Goal: Information Seeking & Learning: Learn about a topic

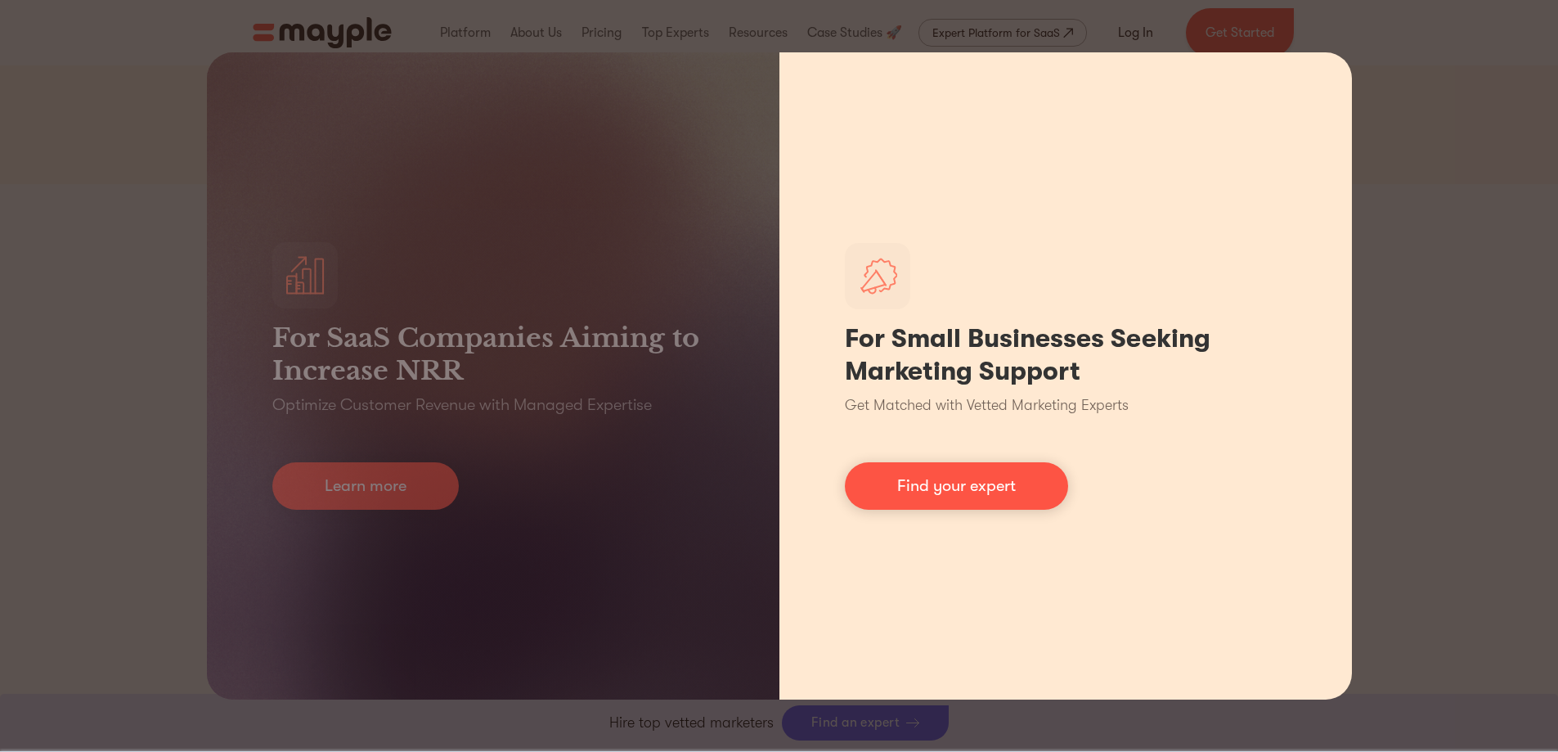
scroll to position [491, 0]
click at [837, 488] on link "Find your expert" at bounding box center [956, 485] width 223 height 47
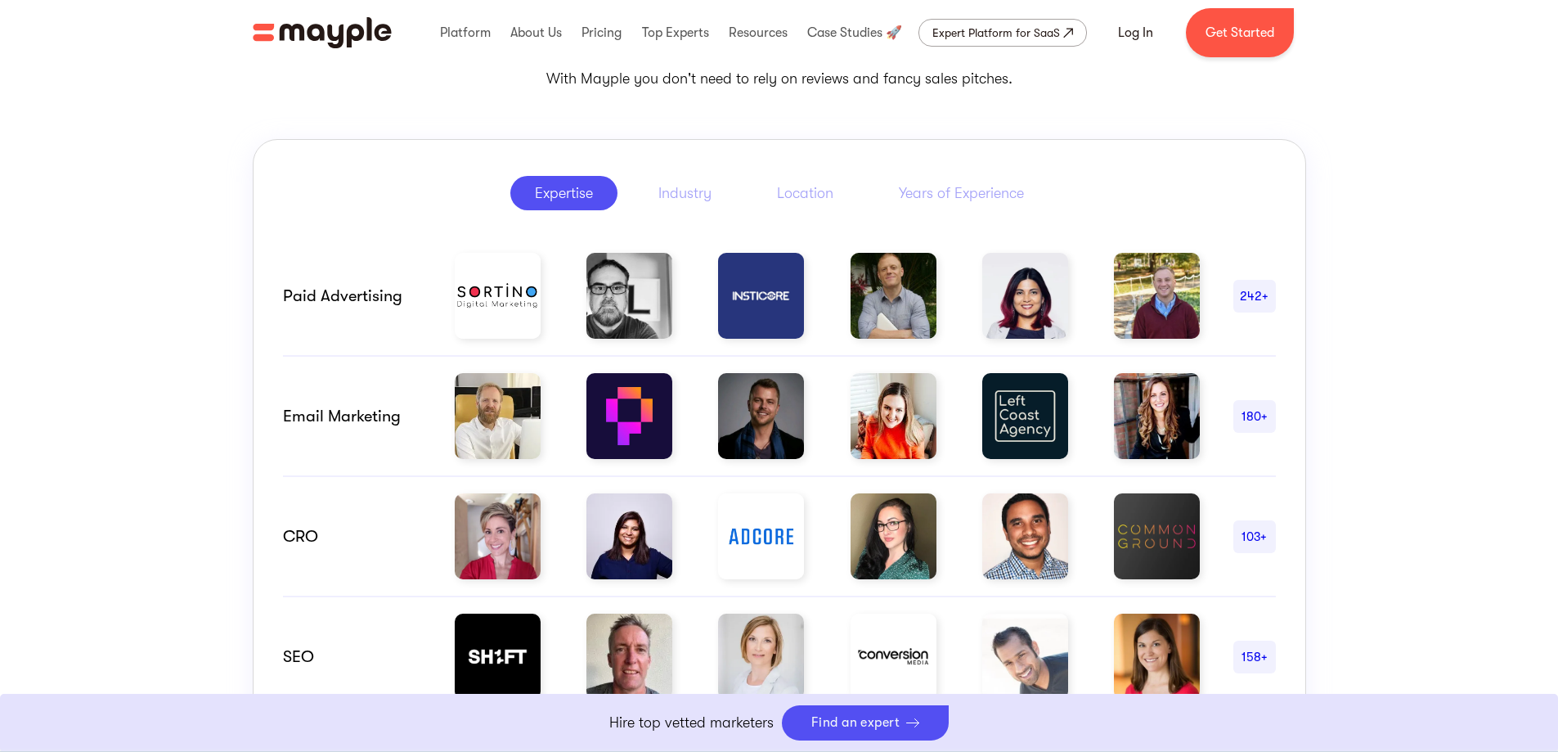
scroll to position [818, 0]
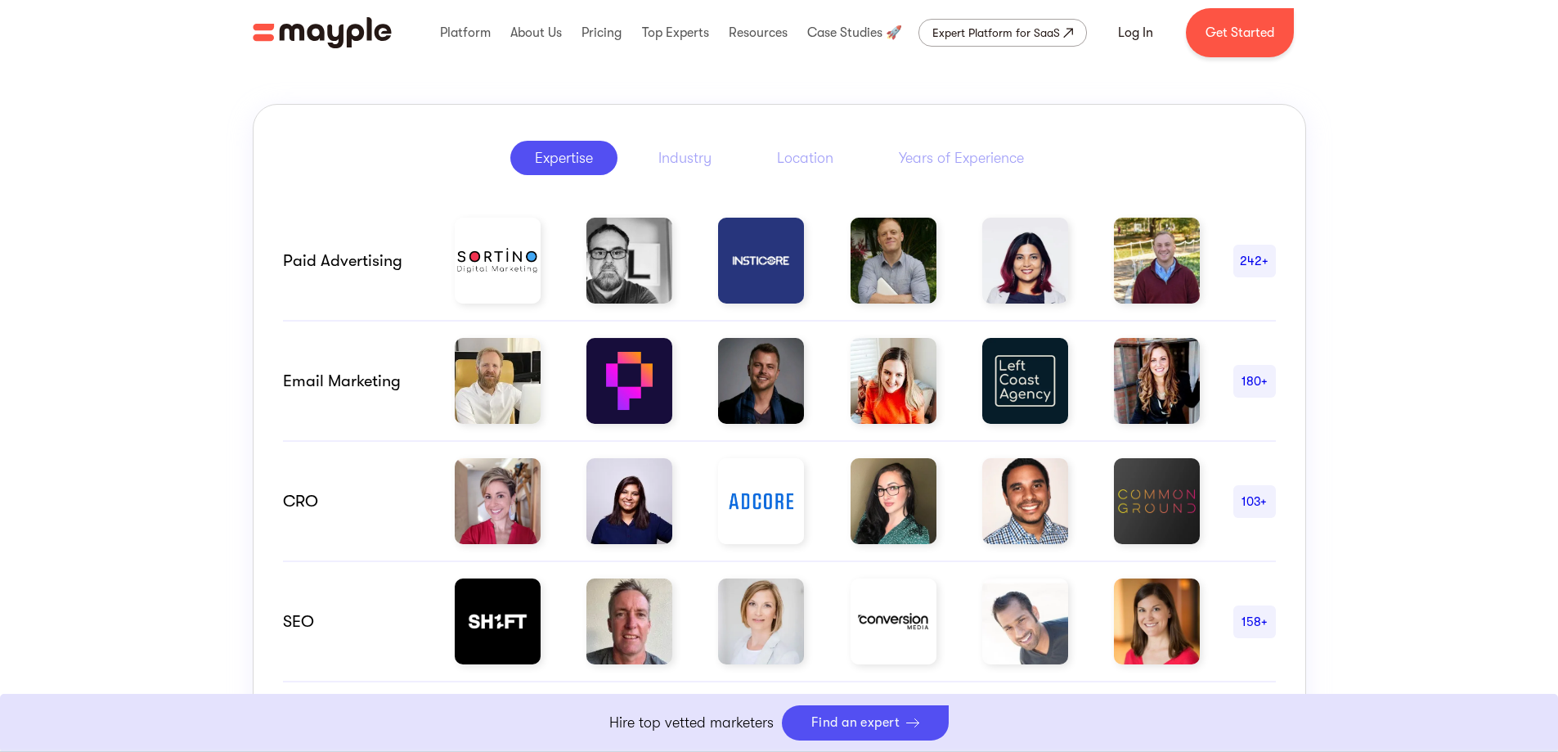
click at [837, 407] on img at bounding box center [894, 381] width 86 height 86
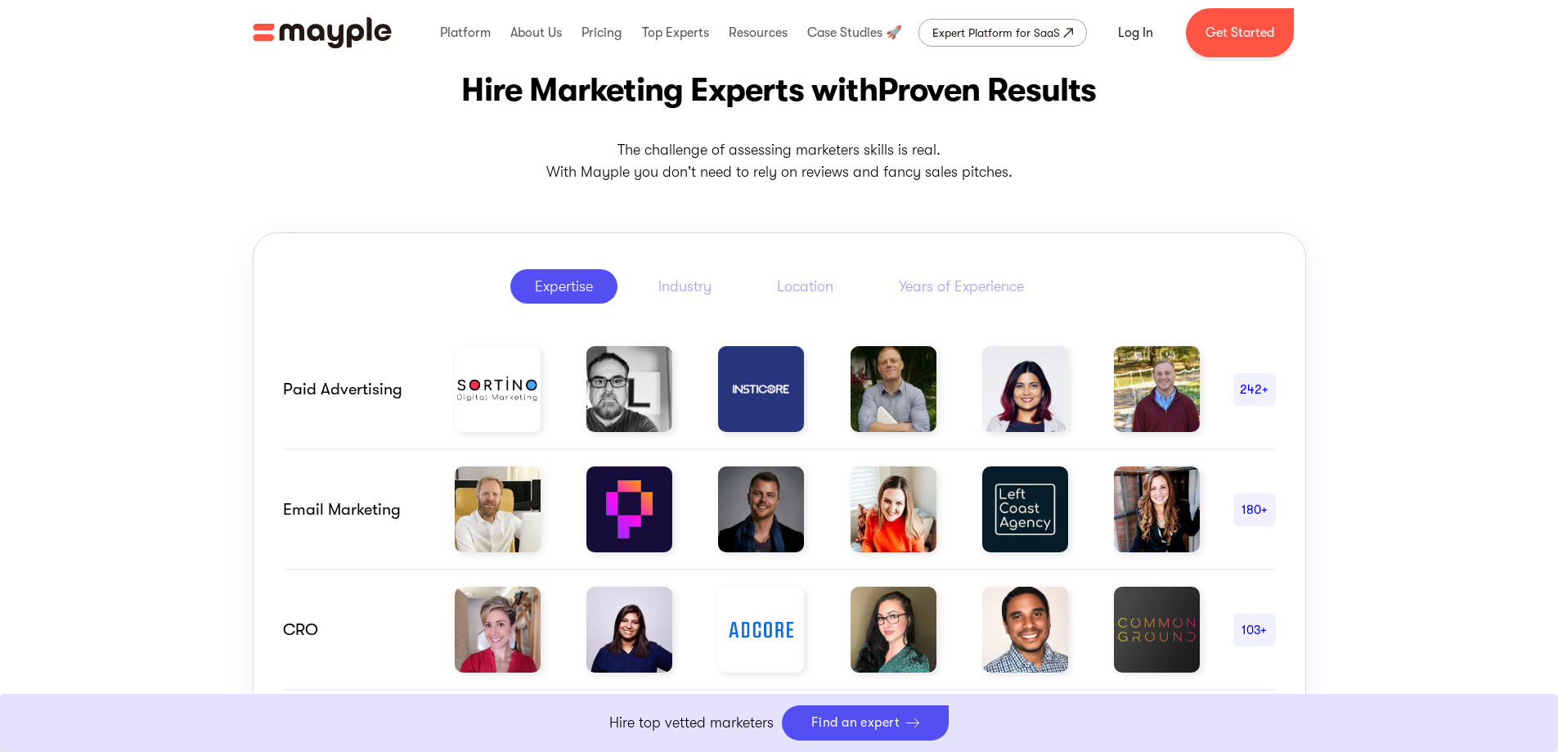
scroll to position [654, 0]
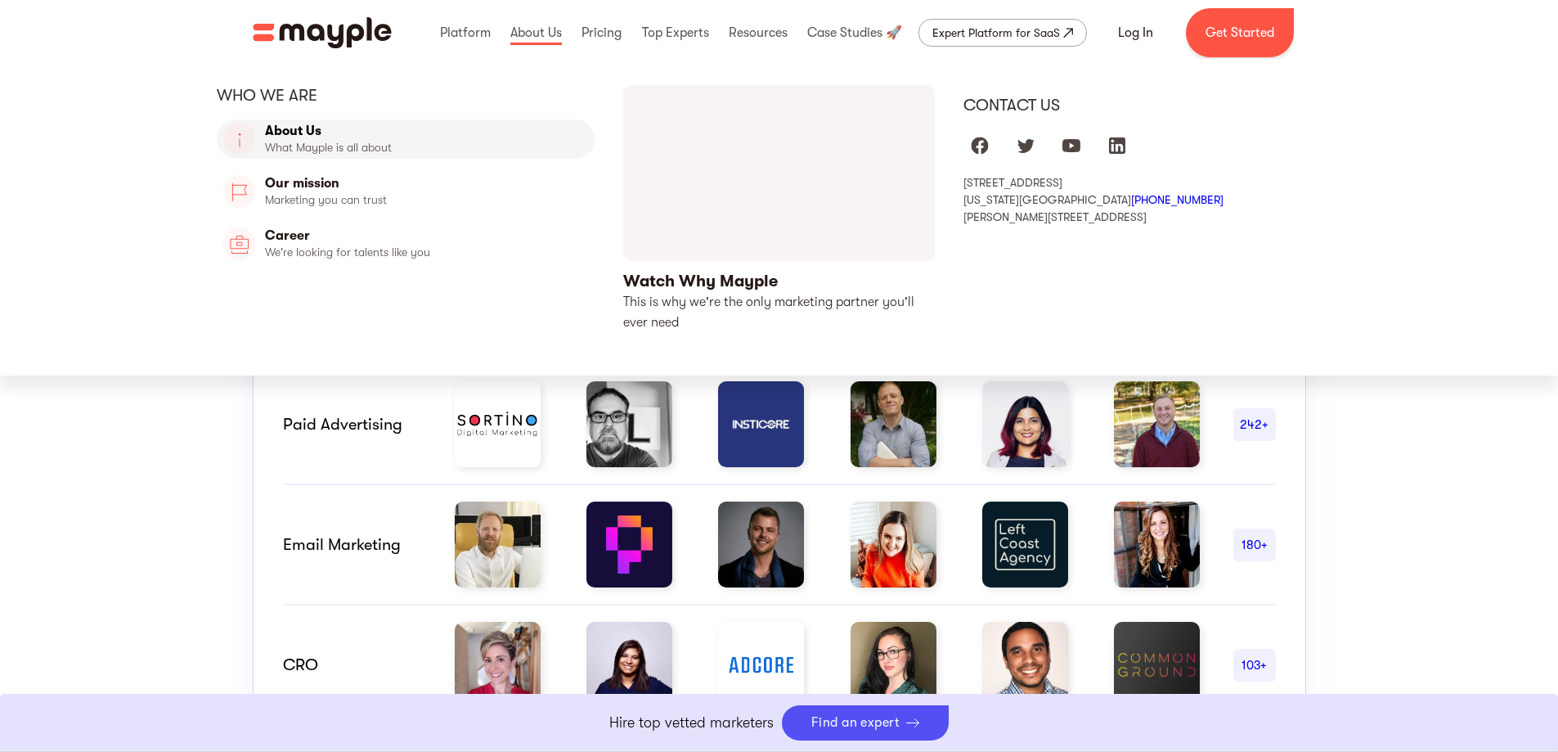
click at [300, 138] on link "About Us" at bounding box center [406, 138] width 379 height 39
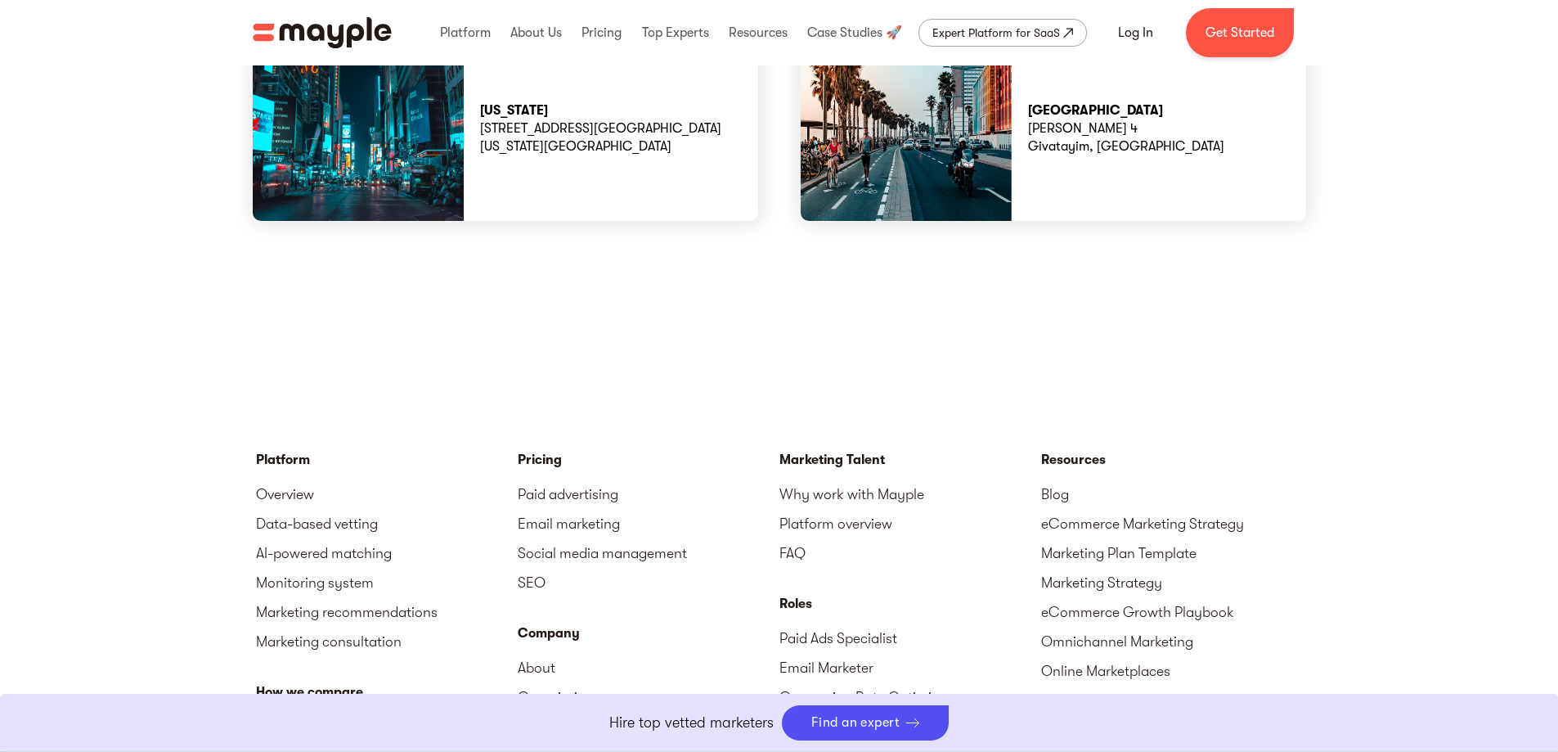
scroll to position [4744, 0]
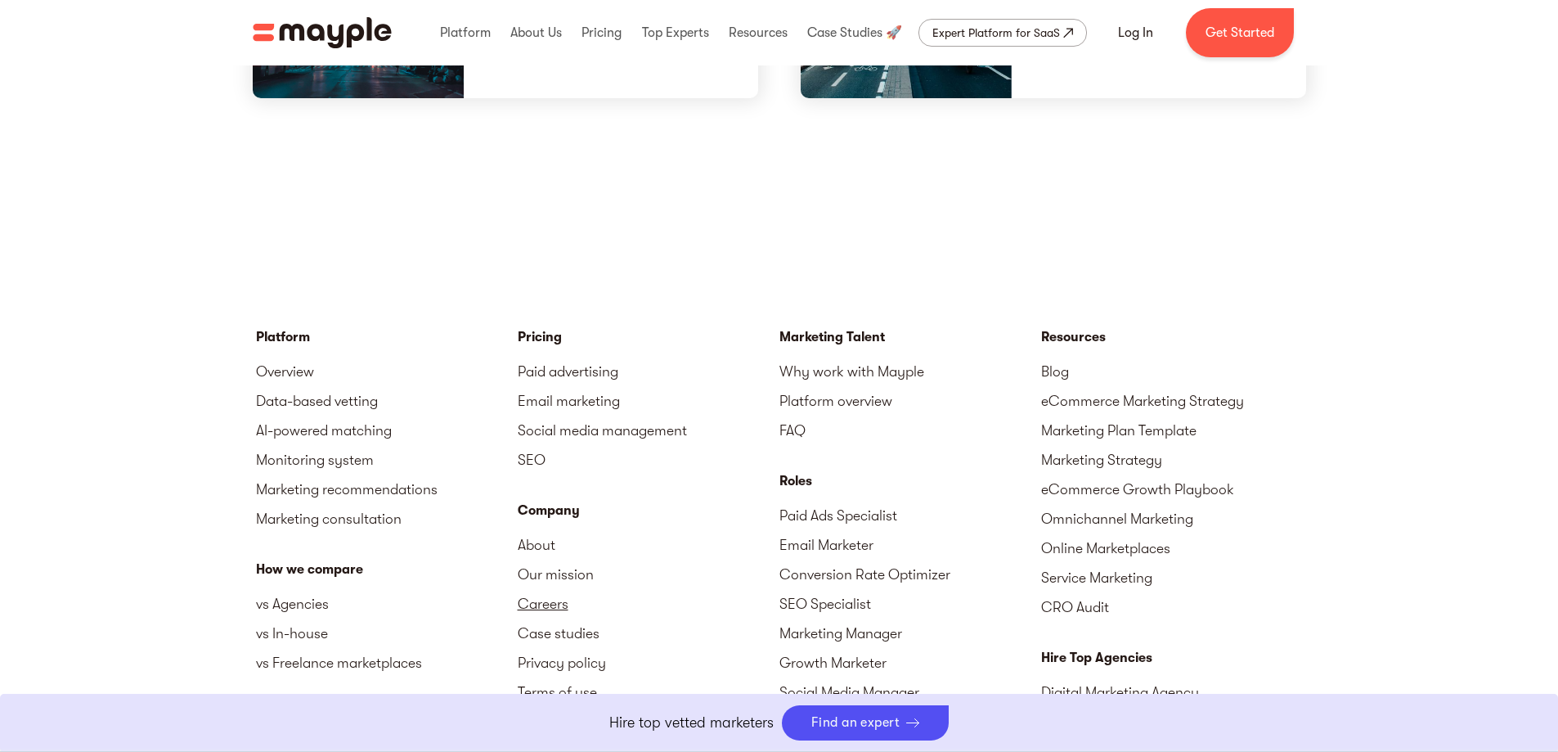
click at [551, 589] on link "Careers" at bounding box center [649, 603] width 262 height 29
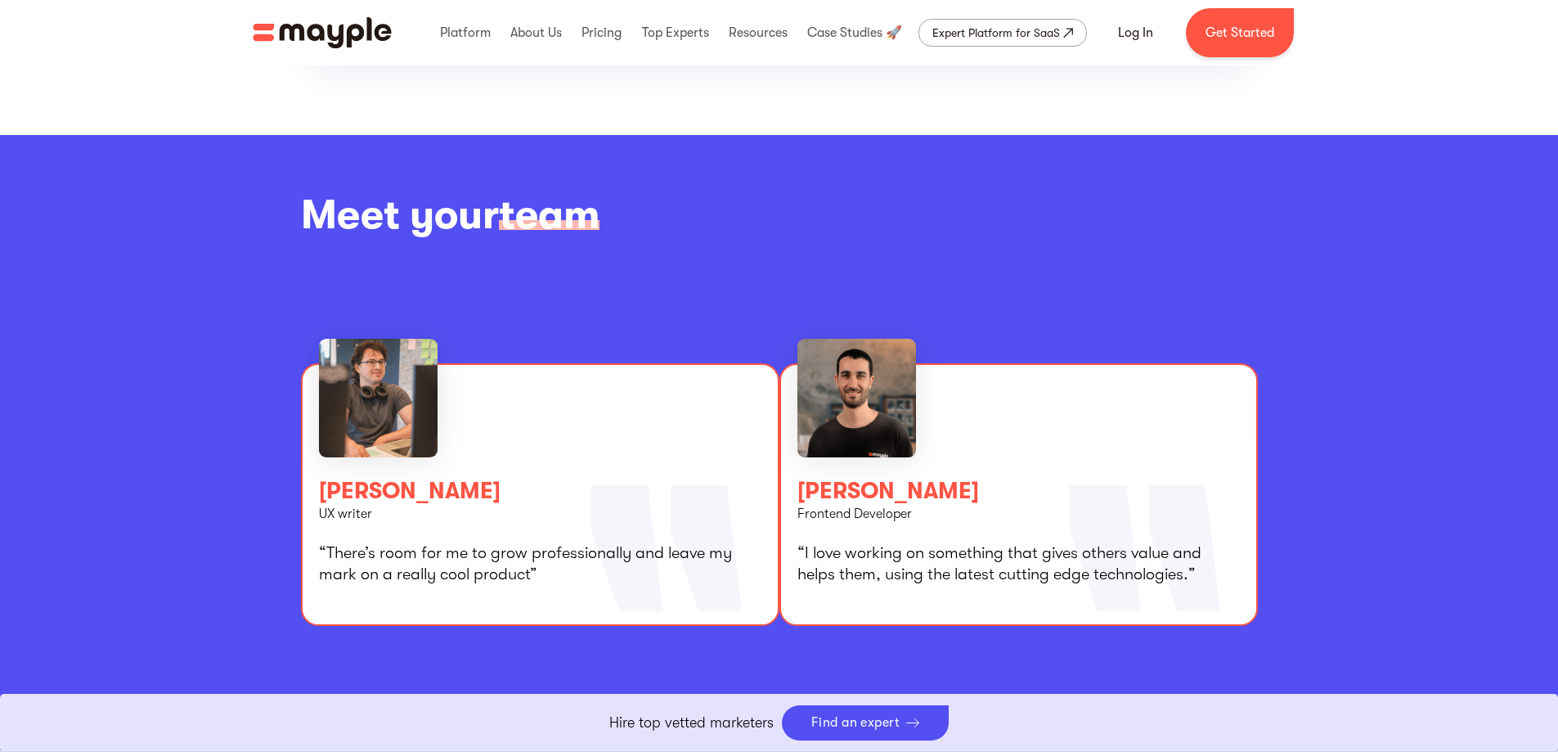
scroll to position [2863, 0]
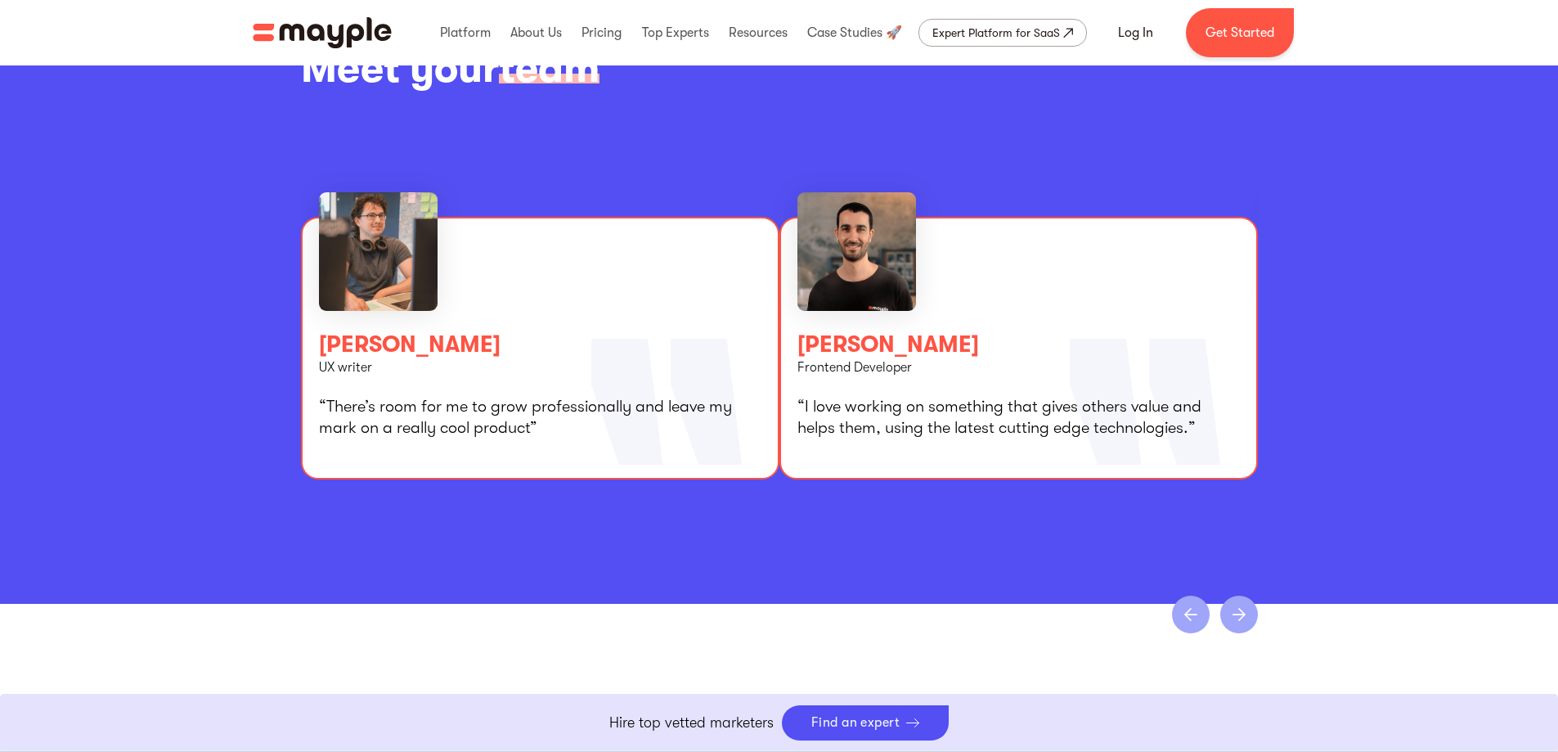
click at [1243, 596] on div "next slide" at bounding box center [1239, 615] width 38 height 38
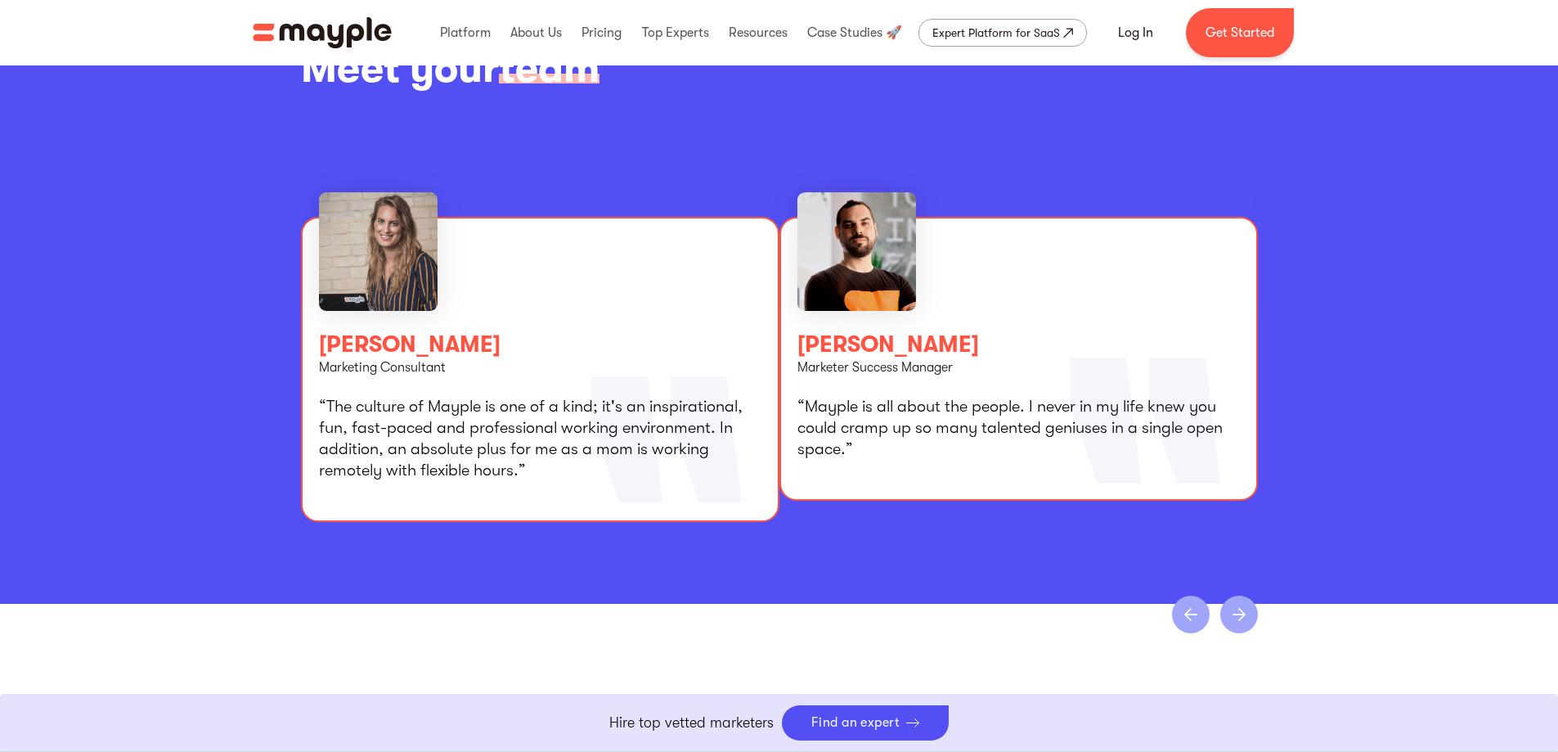
click at [1240, 596] on div "next slide" at bounding box center [1239, 615] width 38 height 38
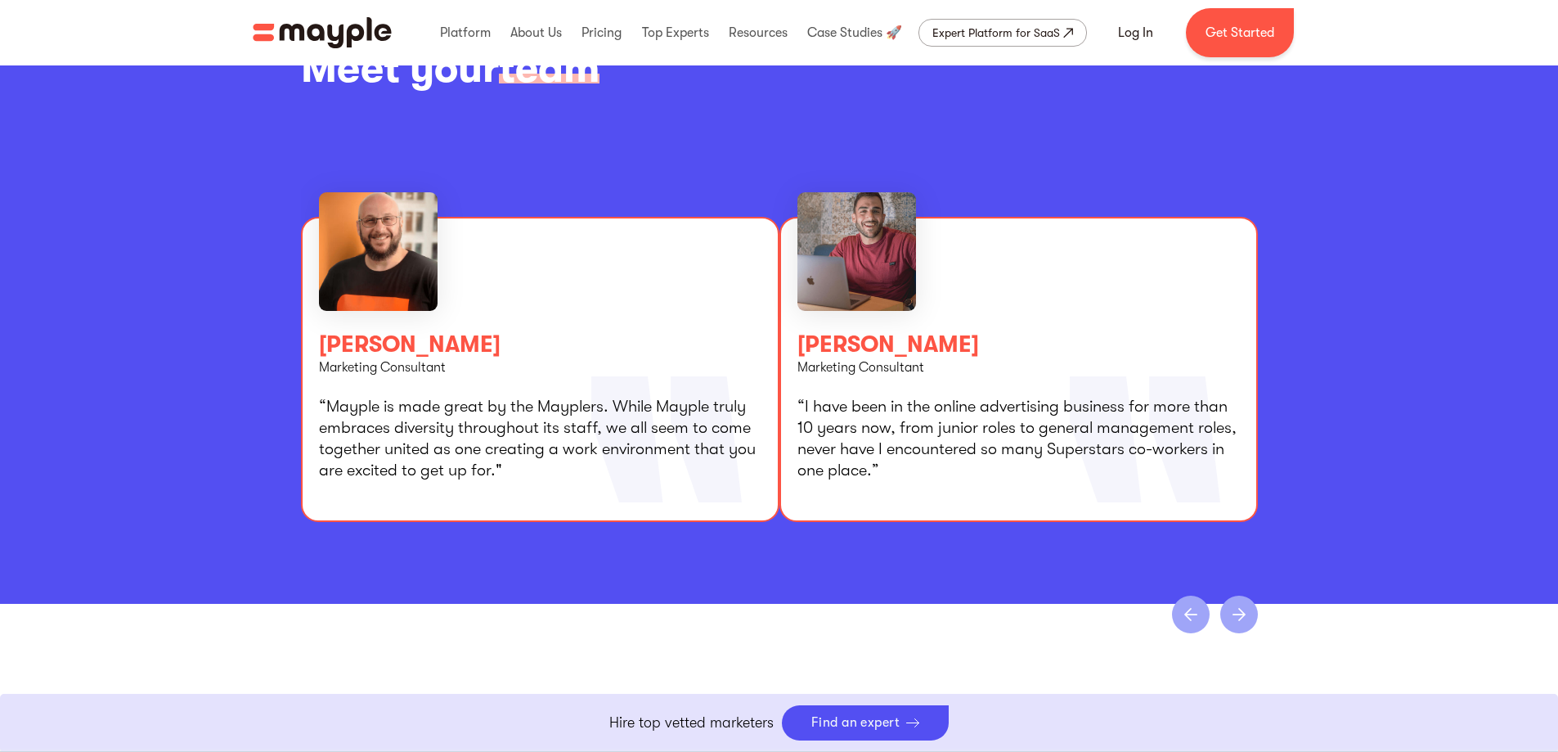
click at [1240, 596] on div "next slide" at bounding box center [1239, 615] width 38 height 38
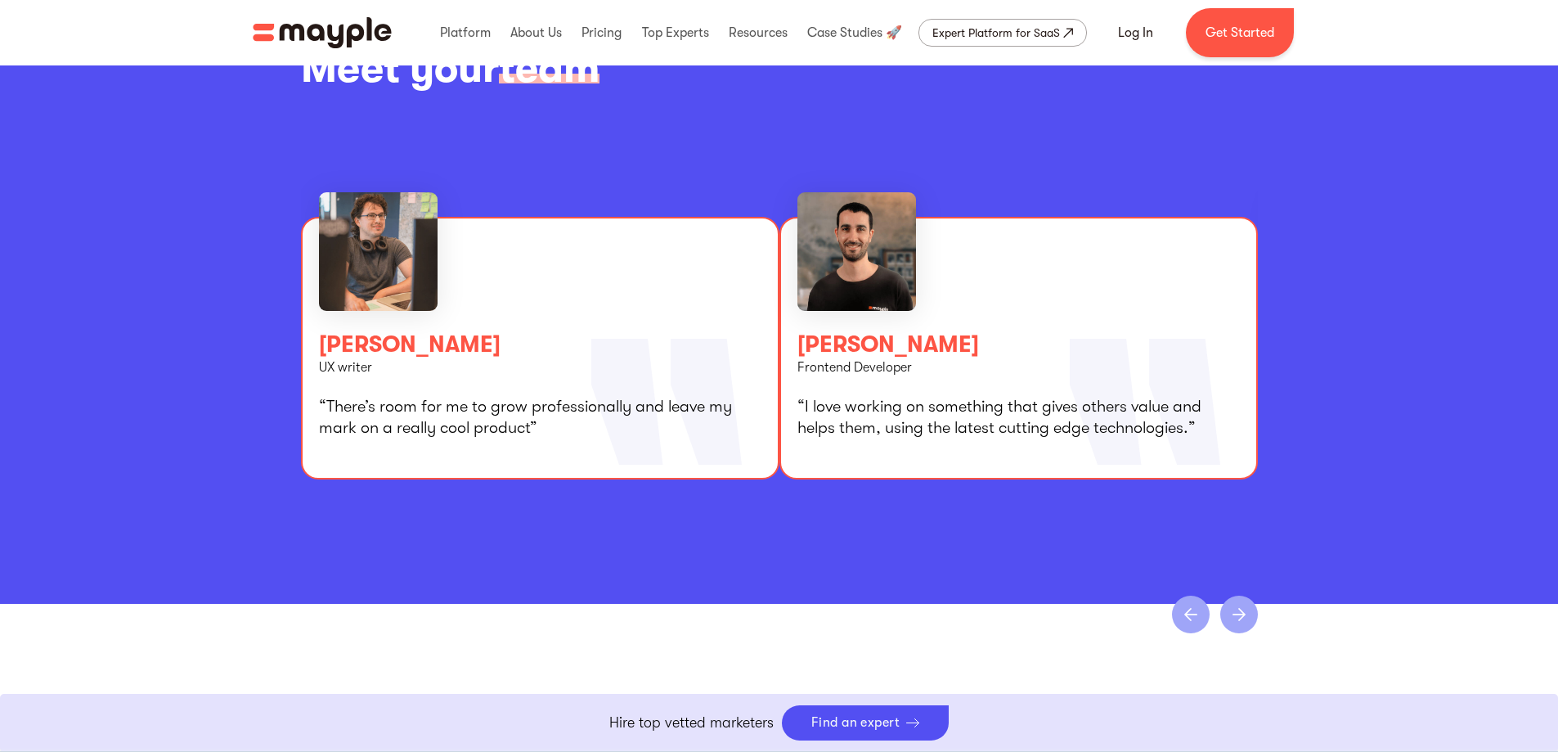
click at [1240, 596] on div "next slide" at bounding box center [1239, 615] width 38 height 38
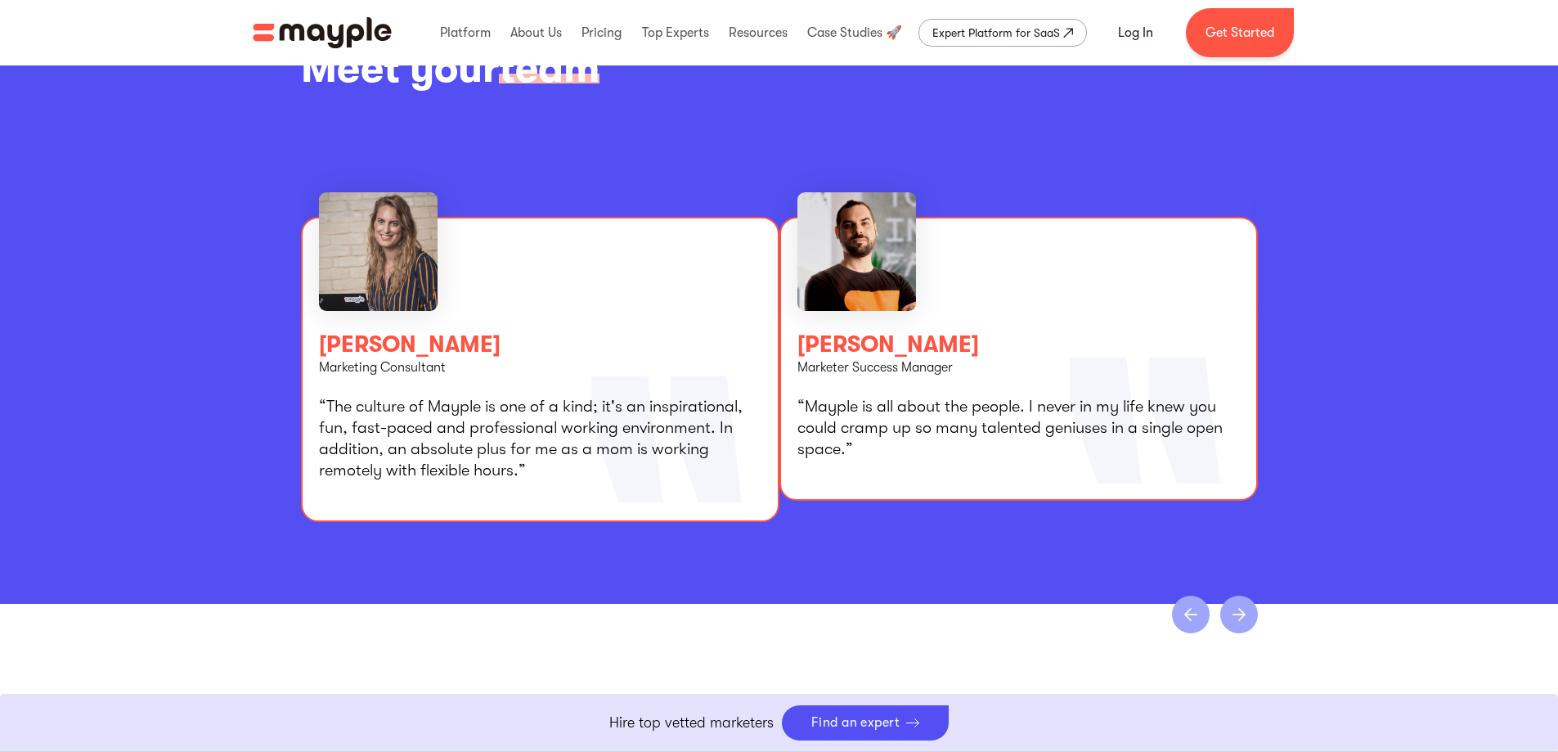
click at [1240, 596] on div "next slide" at bounding box center [1239, 615] width 38 height 38
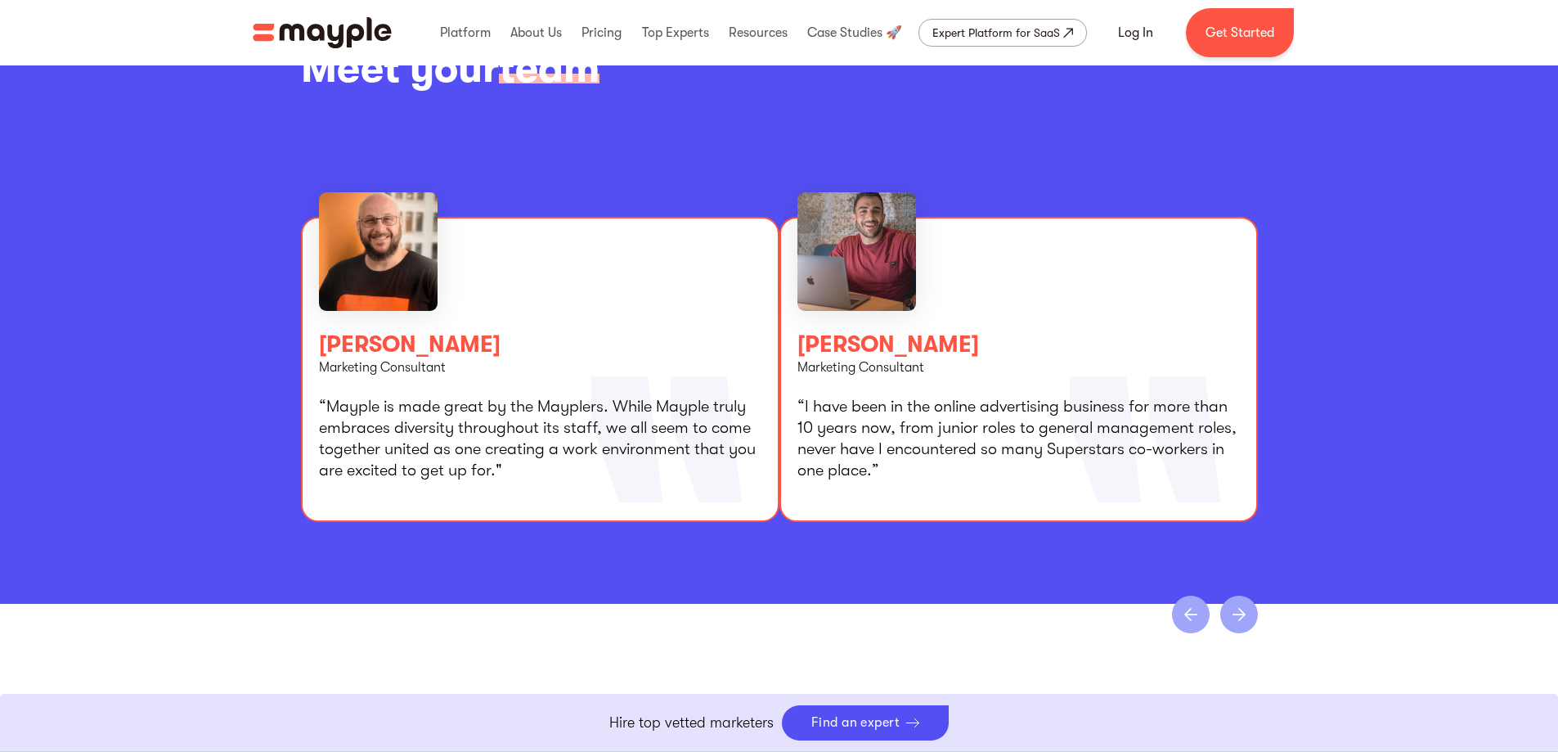
click at [1240, 596] on div "next slide" at bounding box center [1239, 615] width 38 height 38
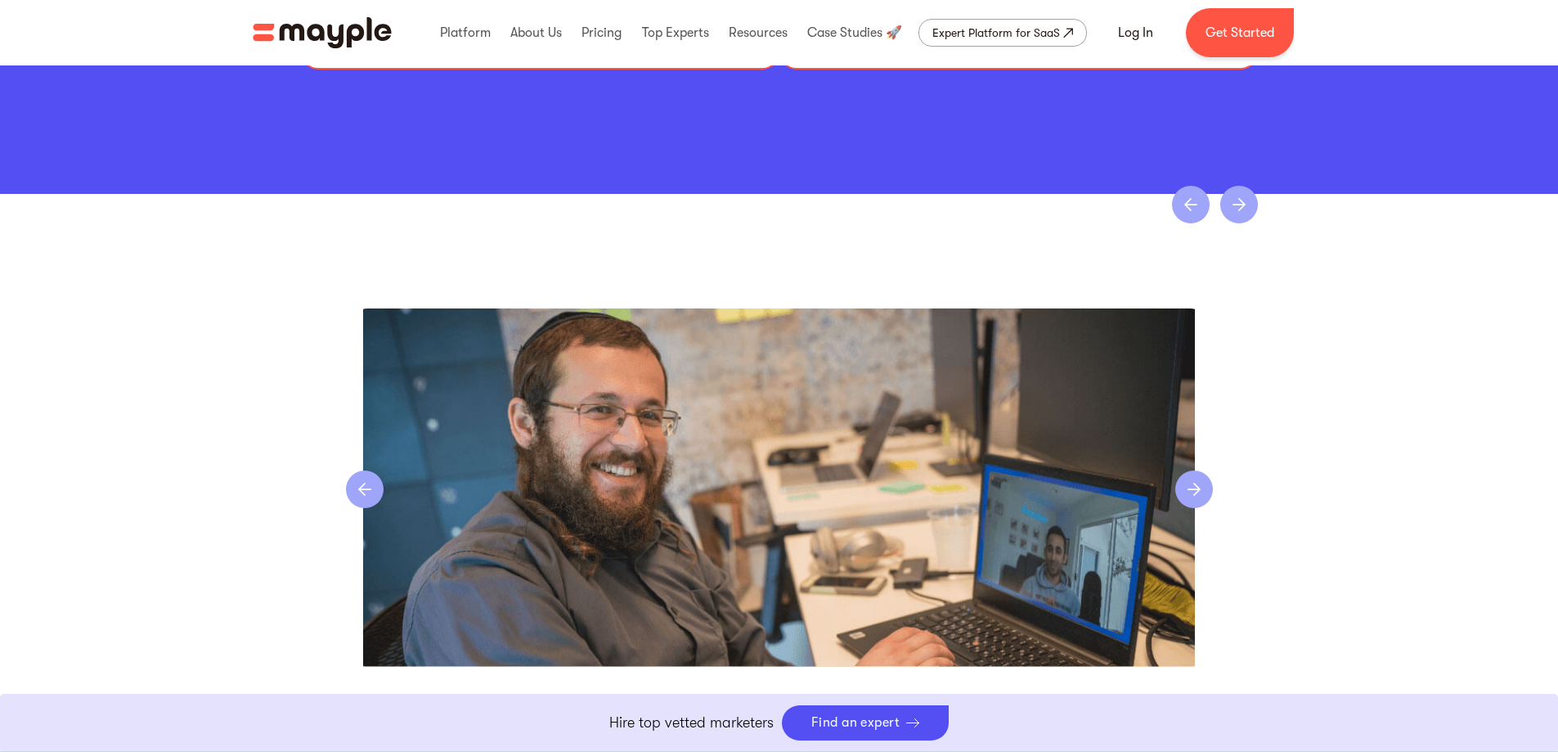
scroll to position [3272, 0]
click at [1196, 471] on div "next slide" at bounding box center [1194, 490] width 38 height 38
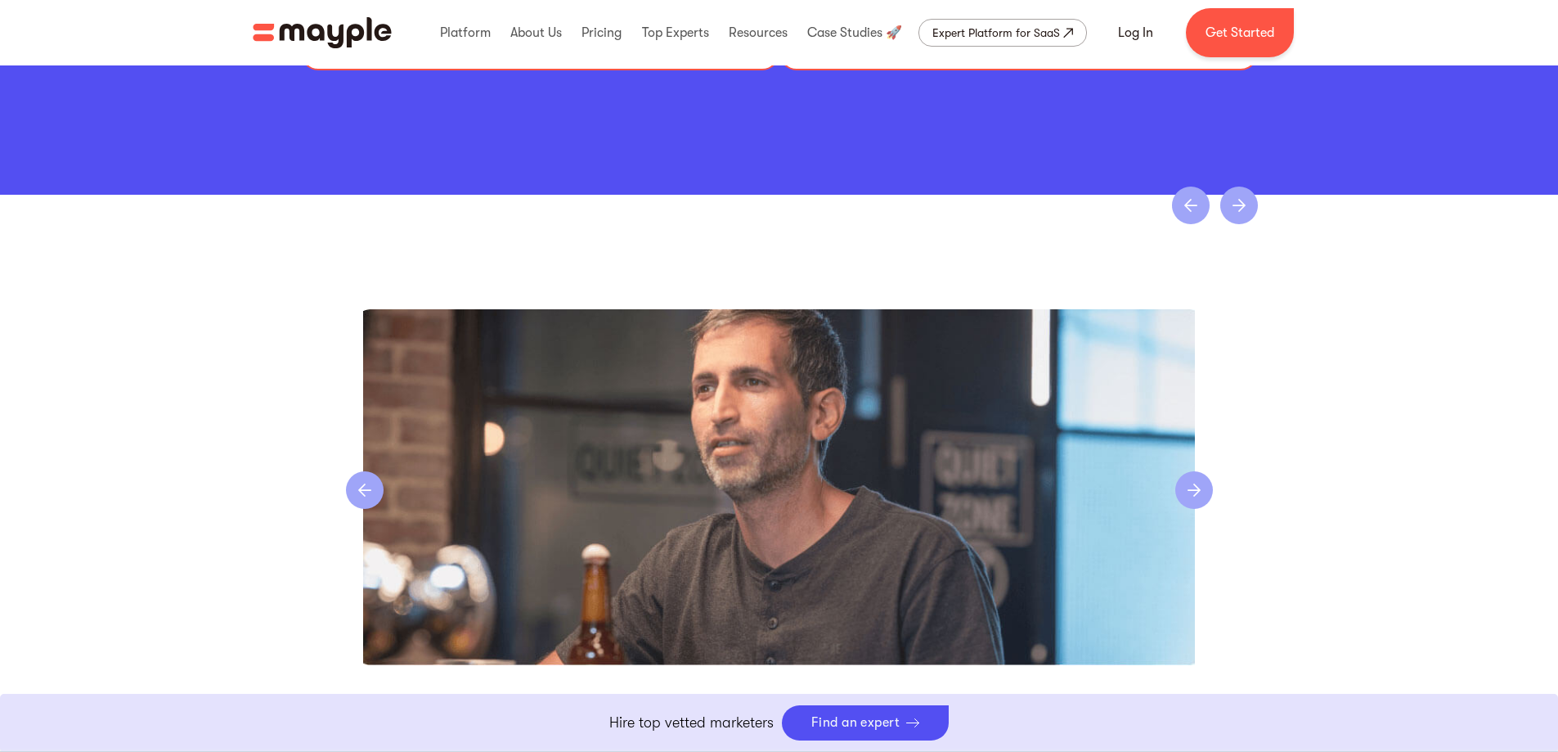
click at [1196, 471] on div "next slide" at bounding box center [1194, 490] width 38 height 38
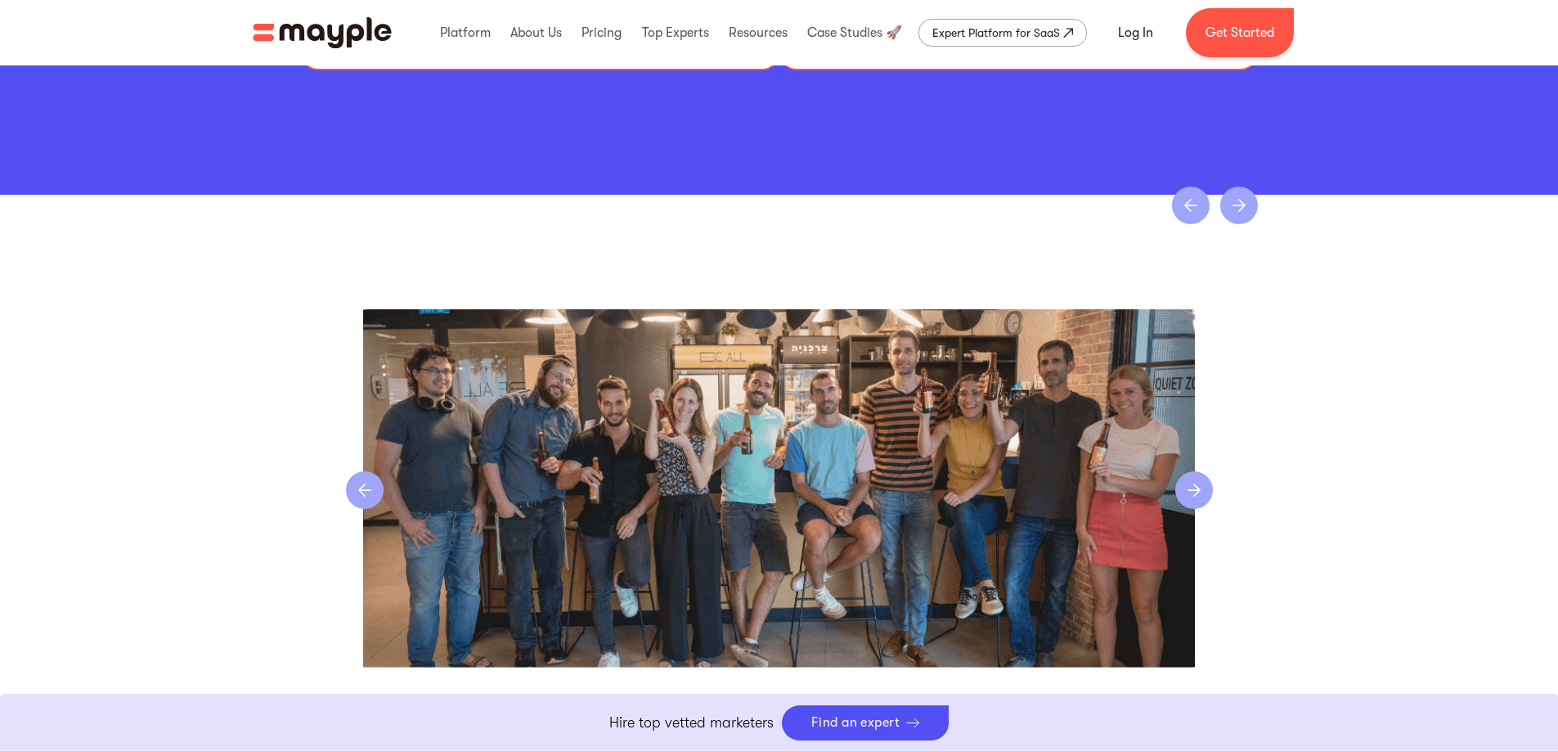
click at [1196, 471] on div "next slide" at bounding box center [1194, 490] width 38 height 38
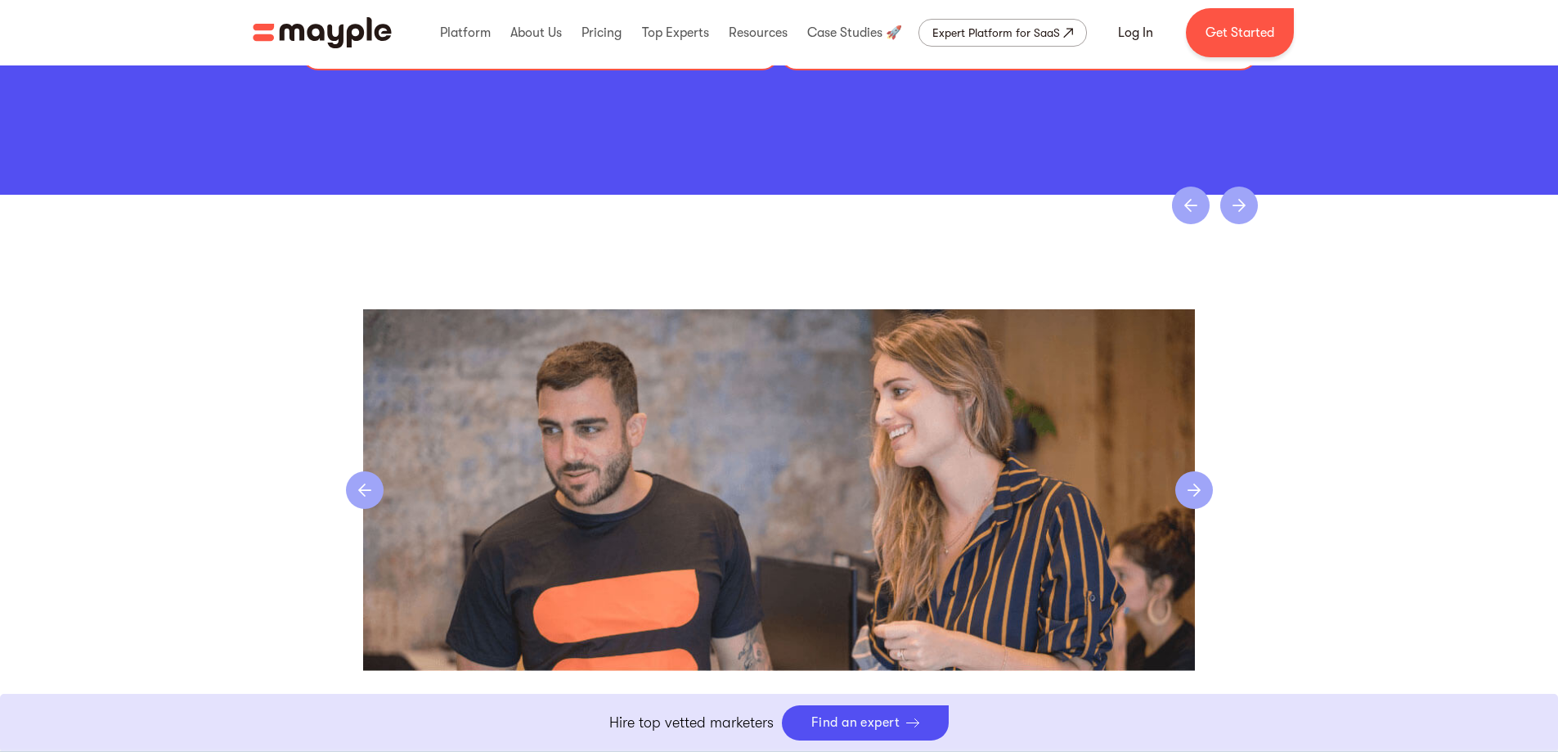
click at [1196, 471] on div "next slide" at bounding box center [1194, 490] width 38 height 38
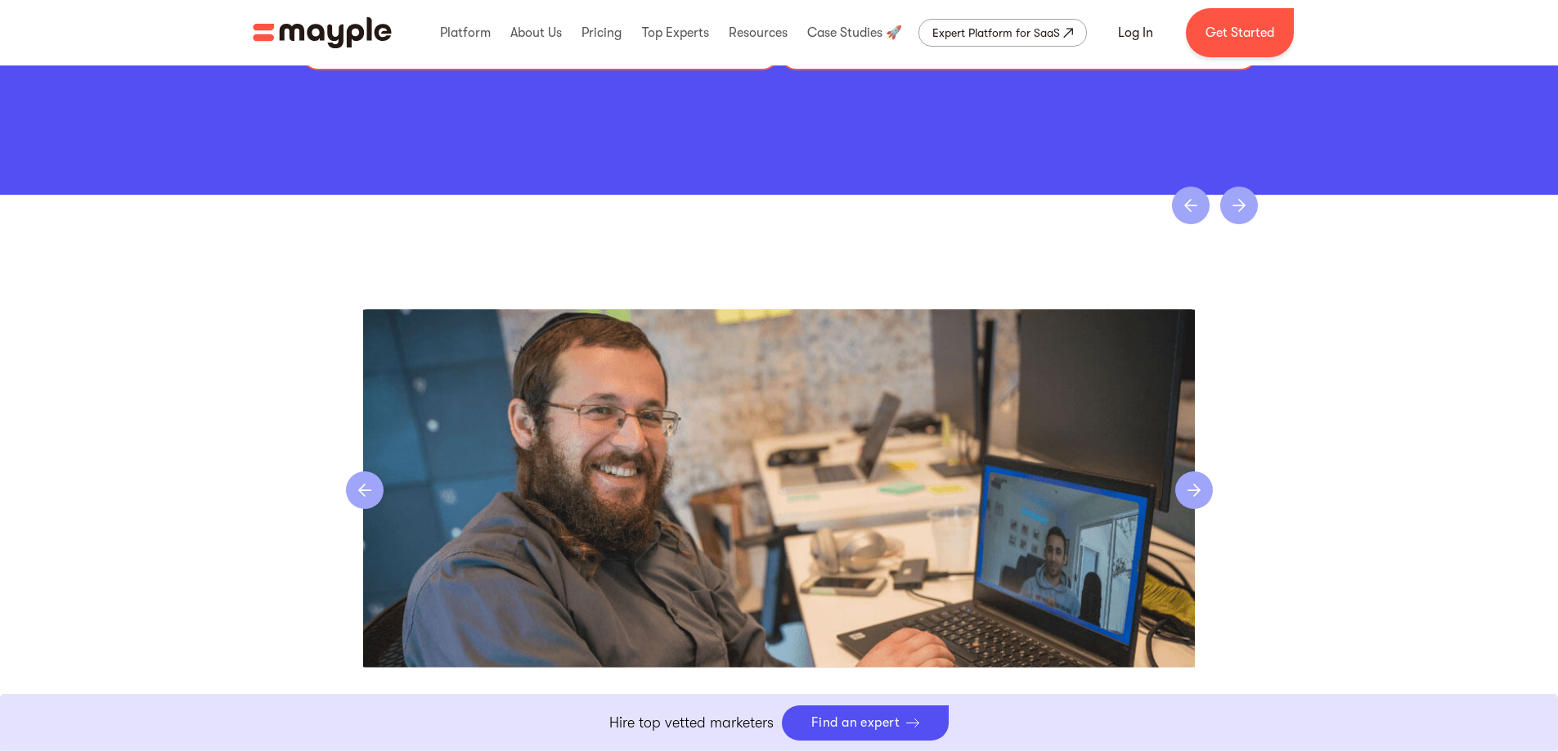
click at [1196, 471] on div "next slide" at bounding box center [1194, 490] width 38 height 38
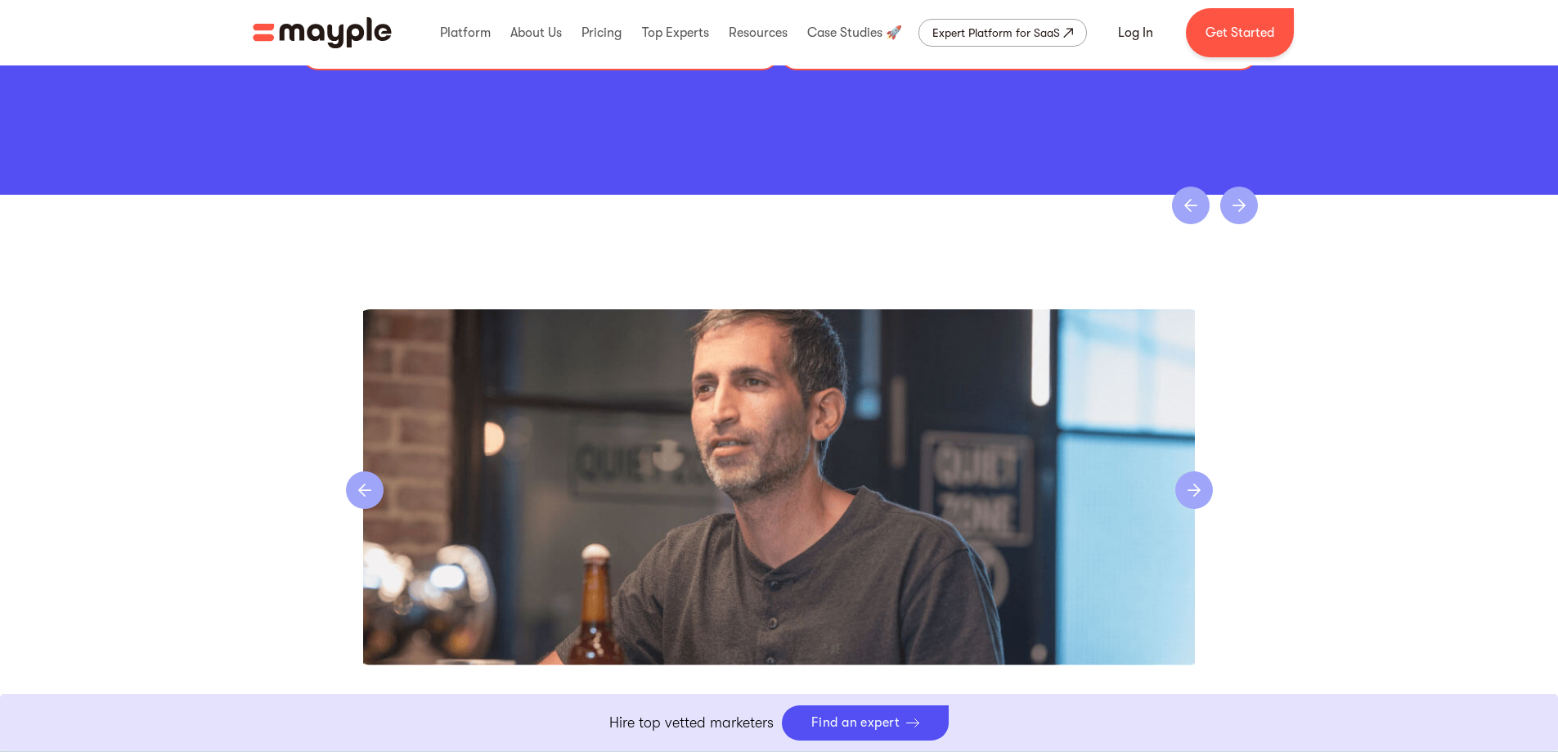
click at [1196, 471] on div "next slide" at bounding box center [1194, 490] width 38 height 38
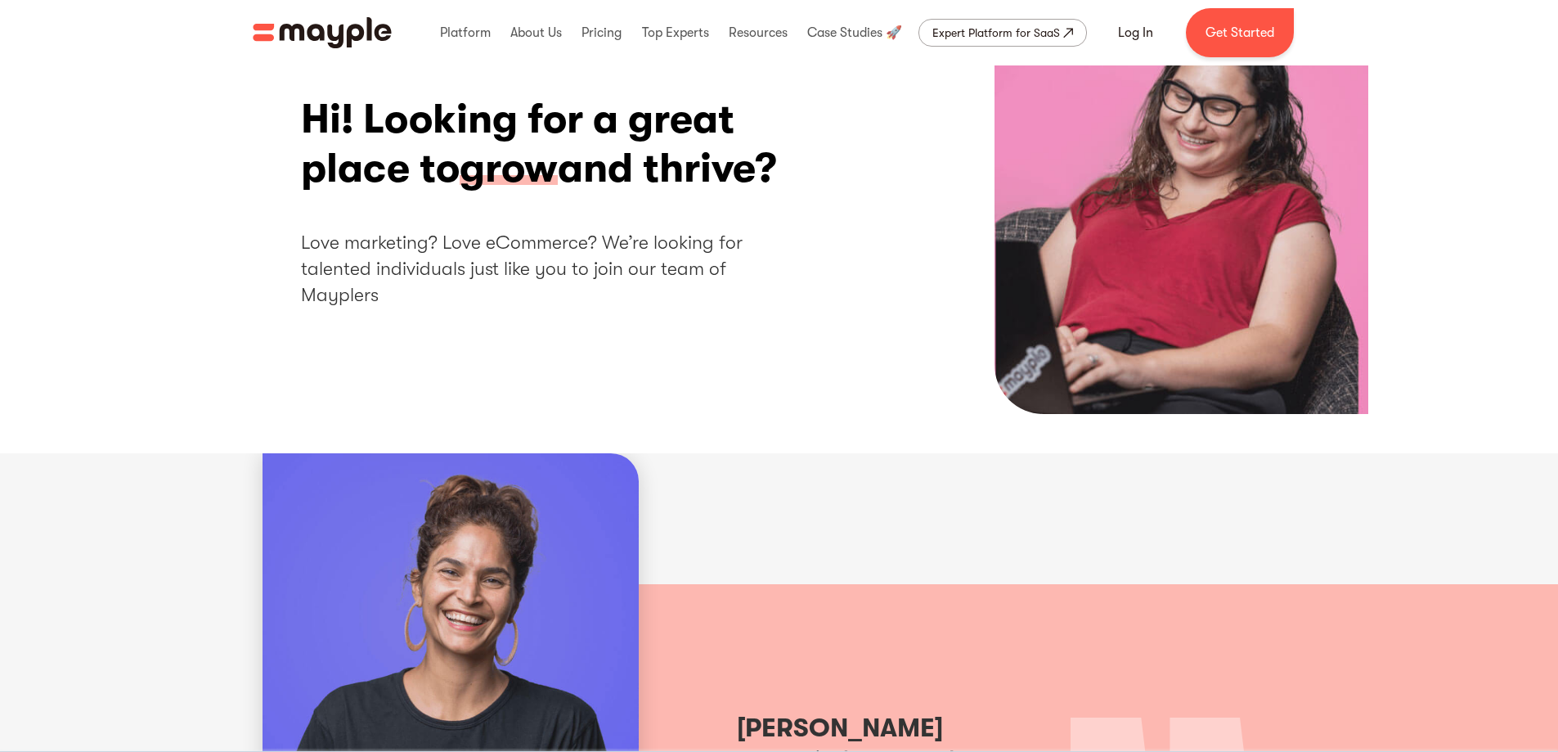
scroll to position [0, 0]
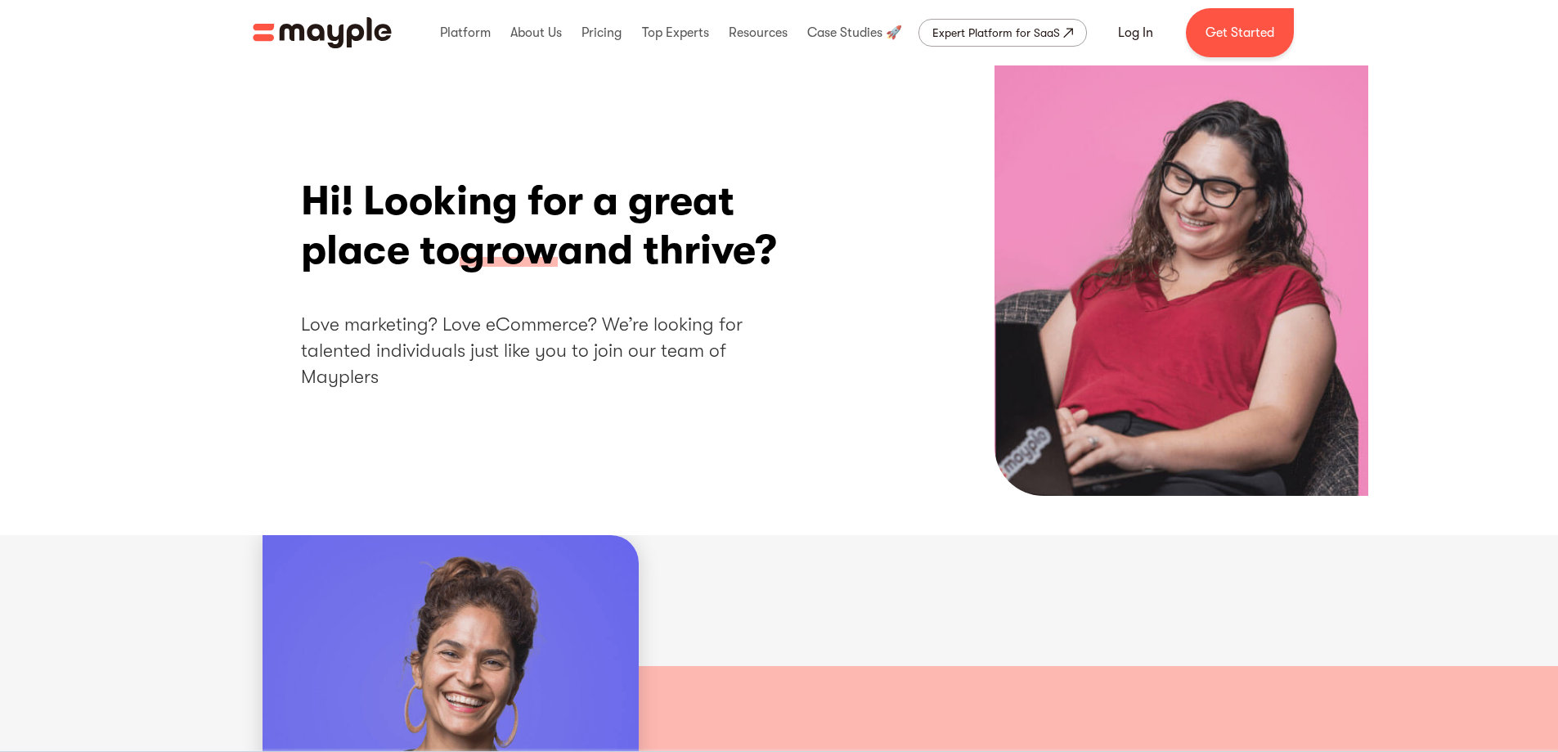
click at [325, 27] on img "home" at bounding box center [322, 32] width 139 height 31
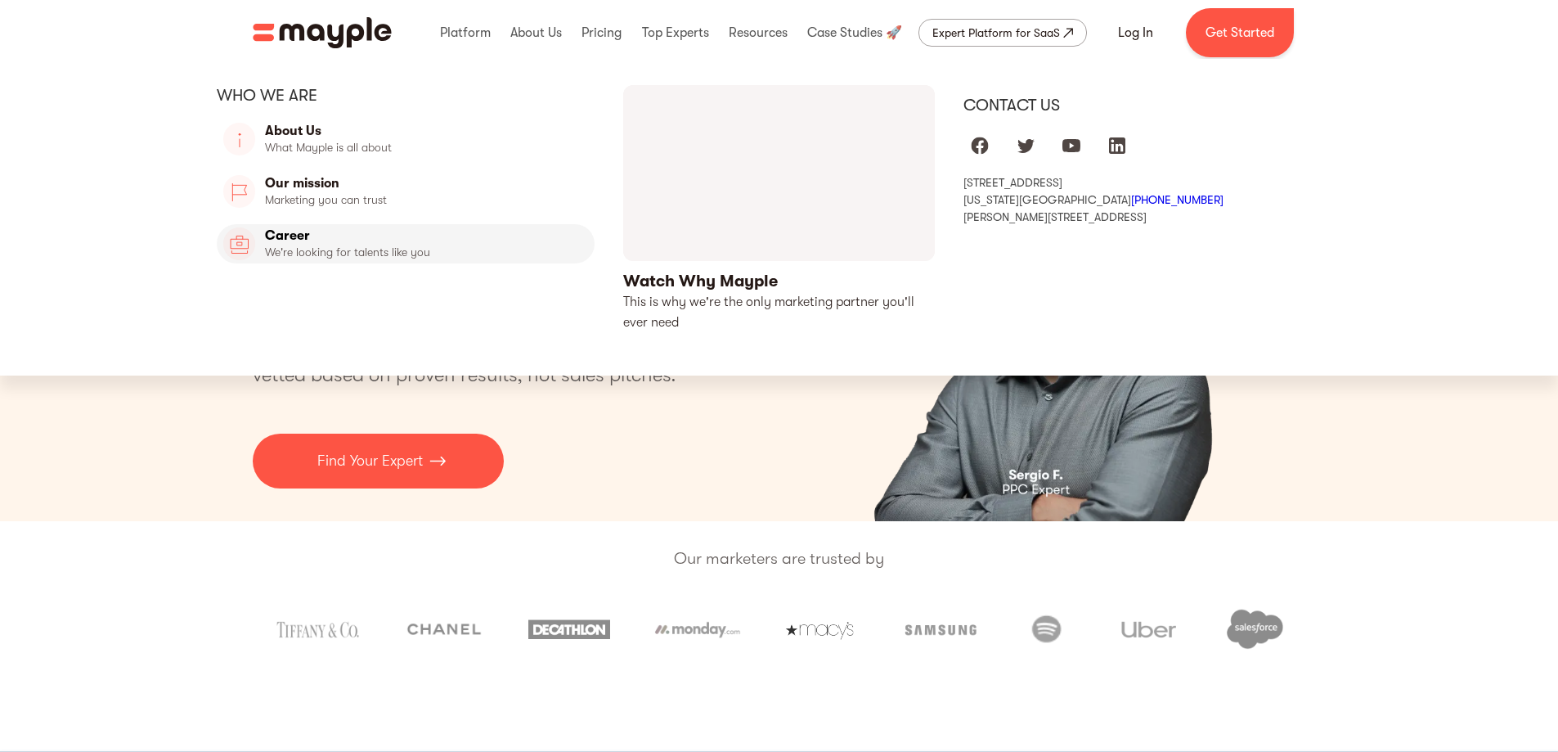
click at [357, 254] on link "Career" at bounding box center [406, 243] width 379 height 39
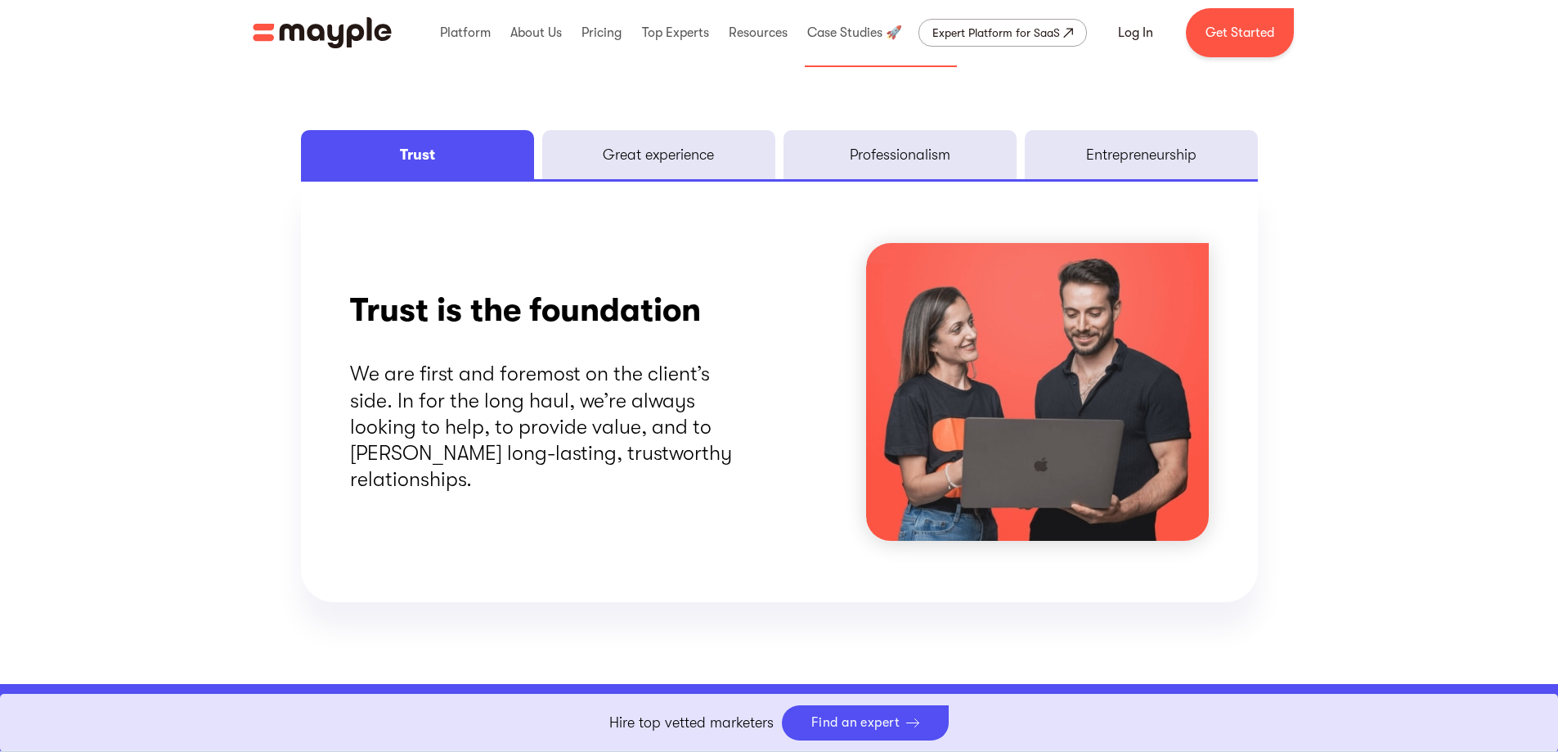
scroll to position [2045, 0]
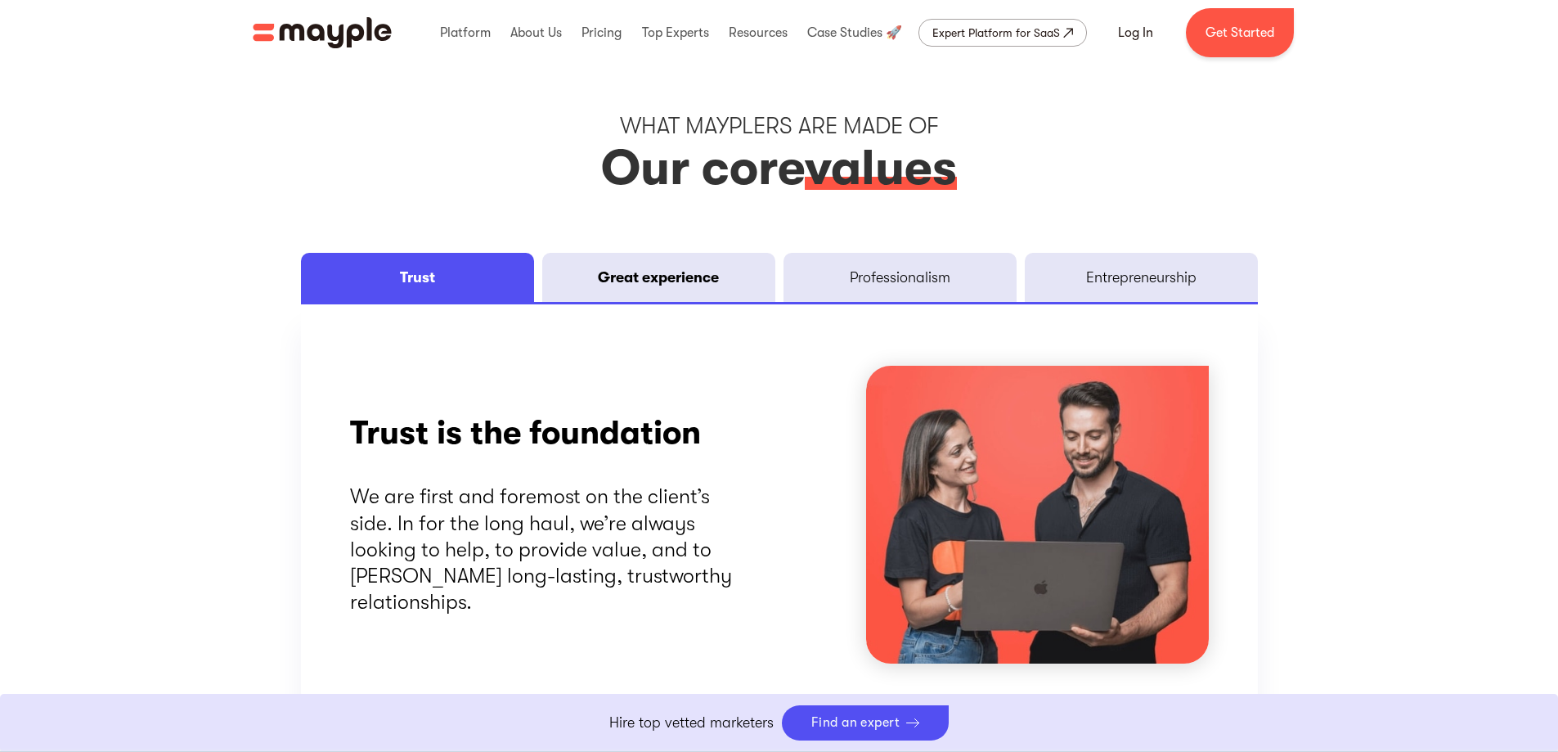
click at [640, 285] on div "Great experience" at bounding box center [658, 277] width 121 height 20
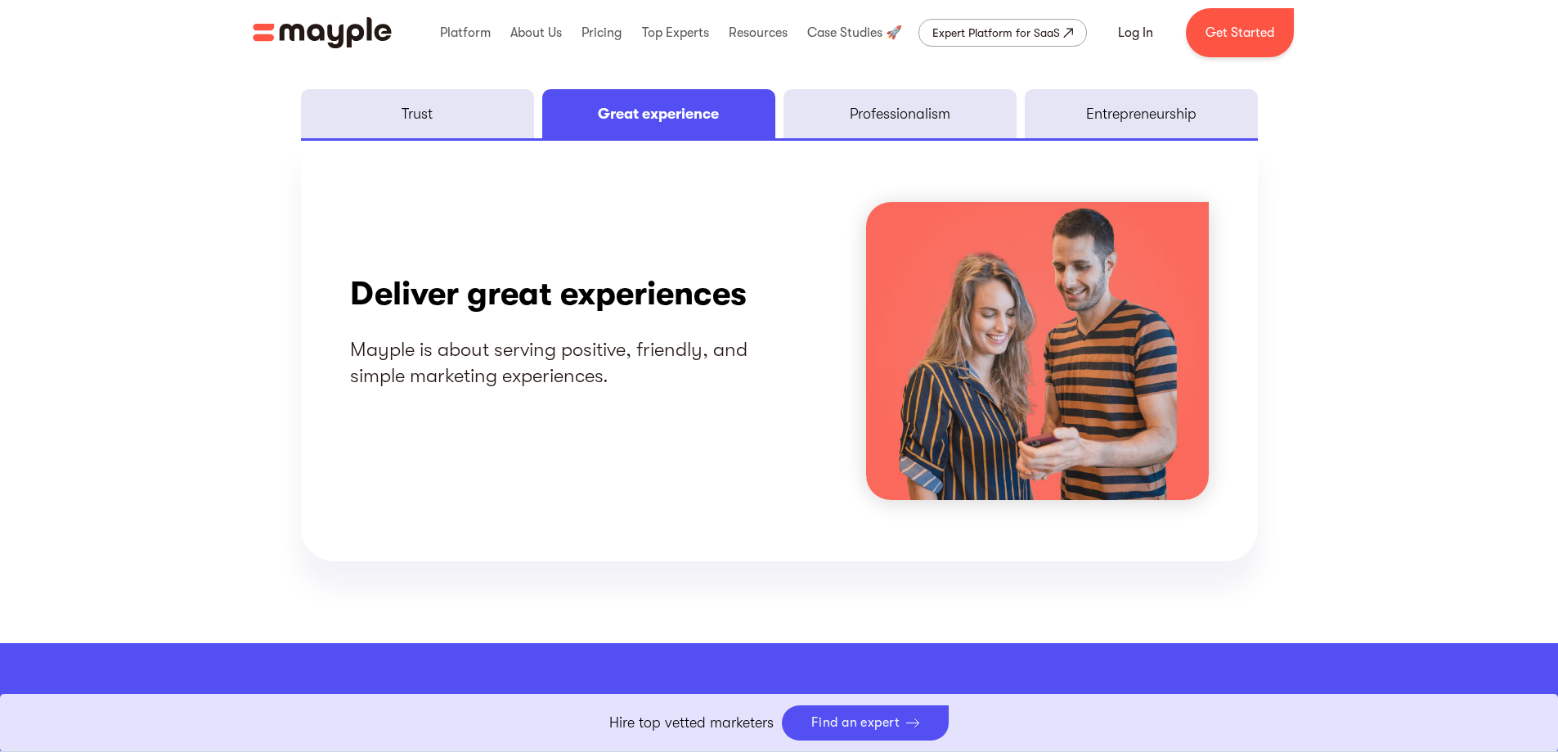
scroll to position [2127, 0]
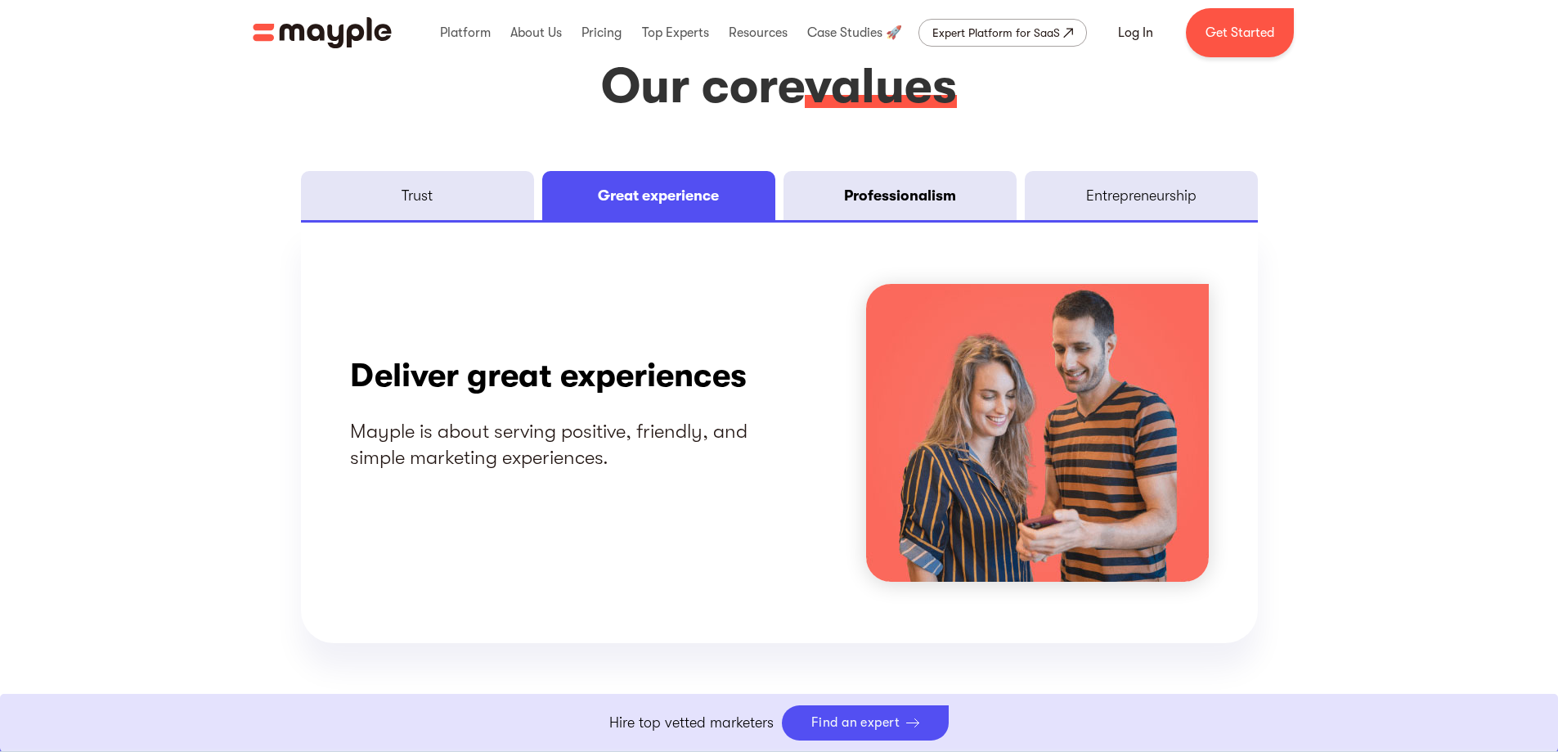
click at [920, 198] on div "Professionalism" at bounding box center [900, 196] width 112 height 20
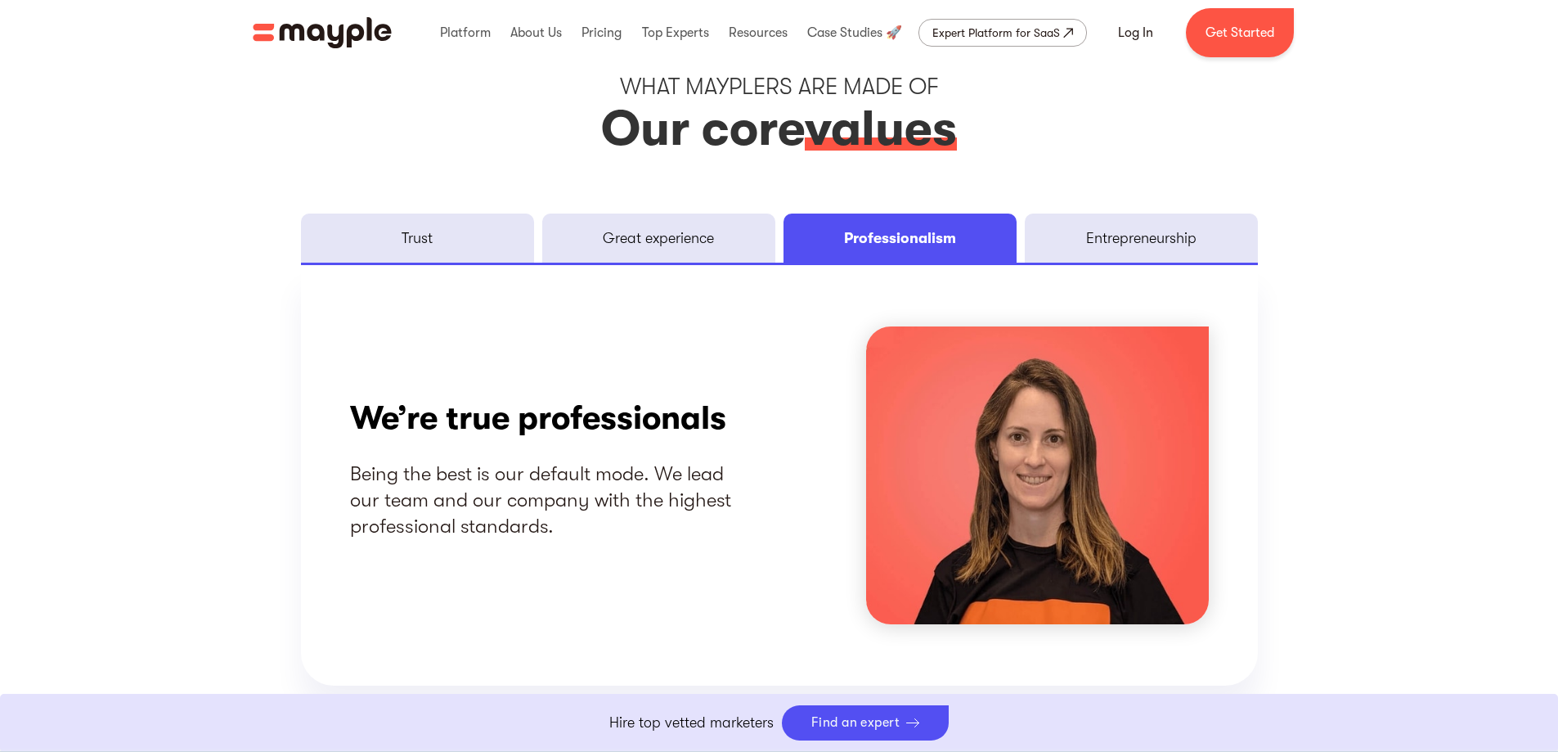
scroll to position [1963, 0]
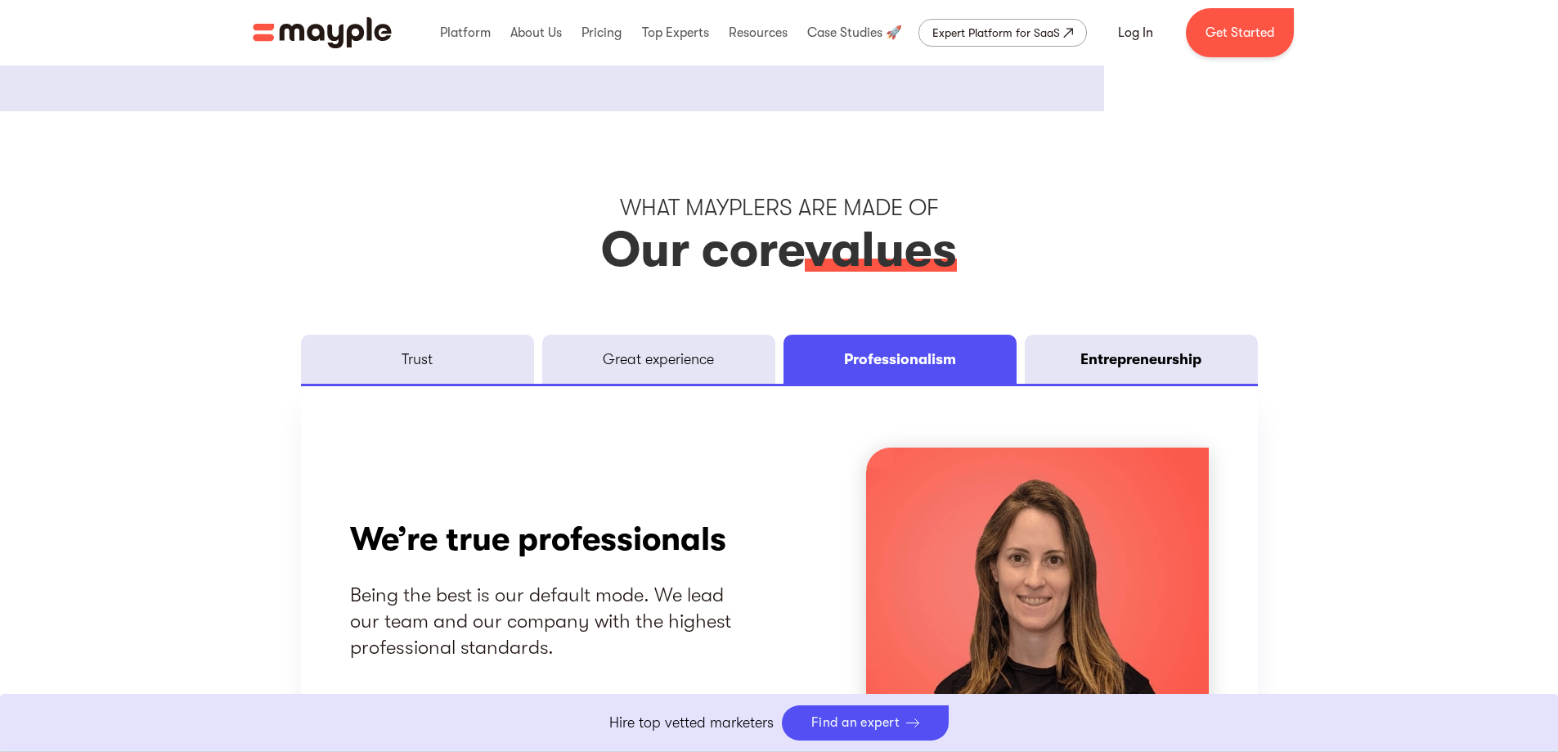
click at [1167, 362] on div "Entrepreneurship" at bounding box center [1141, 359] width 121 height 20
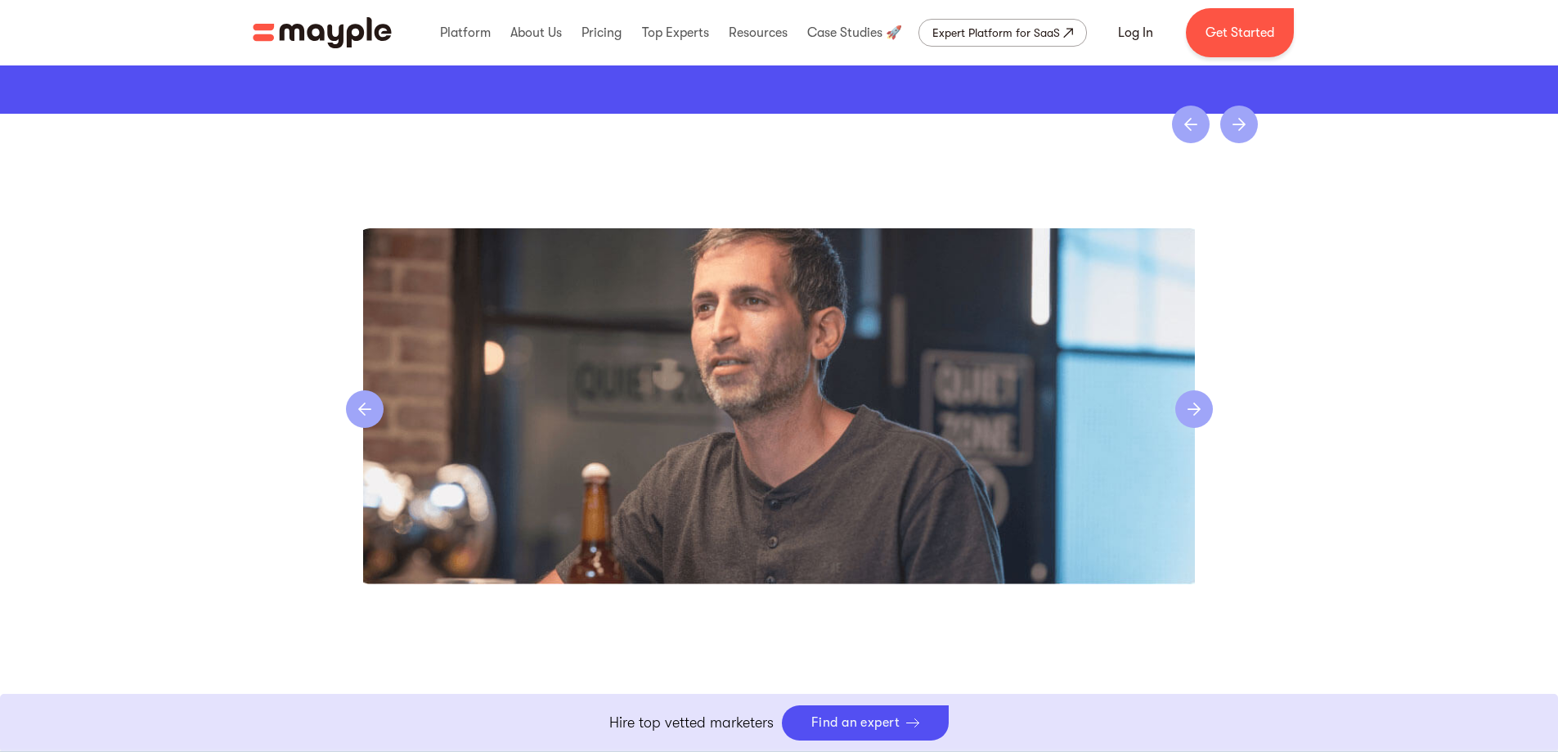
scroll to position [3517, 0]
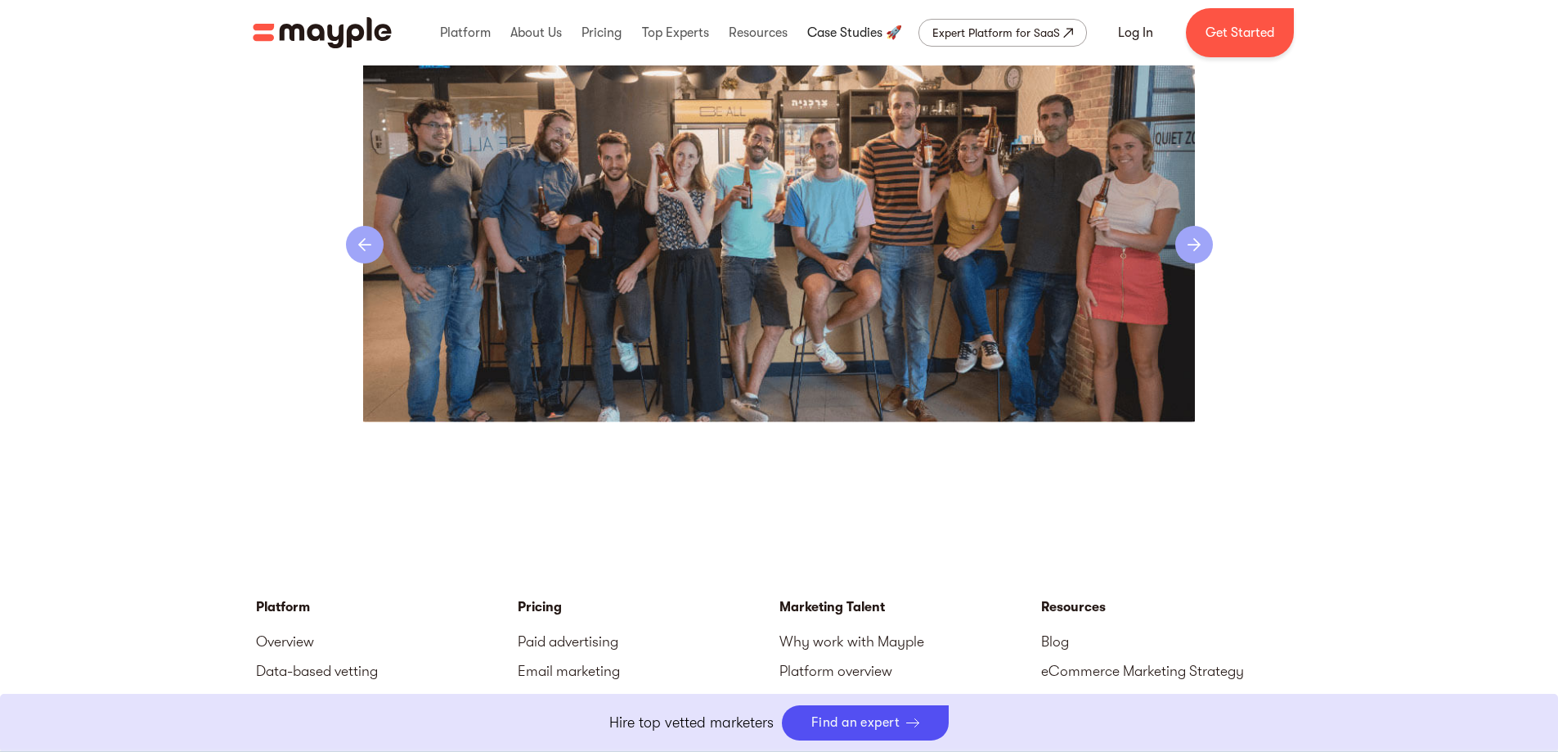
click at [863, 30] on link at bounding box center [854, 33] width 103 height 52
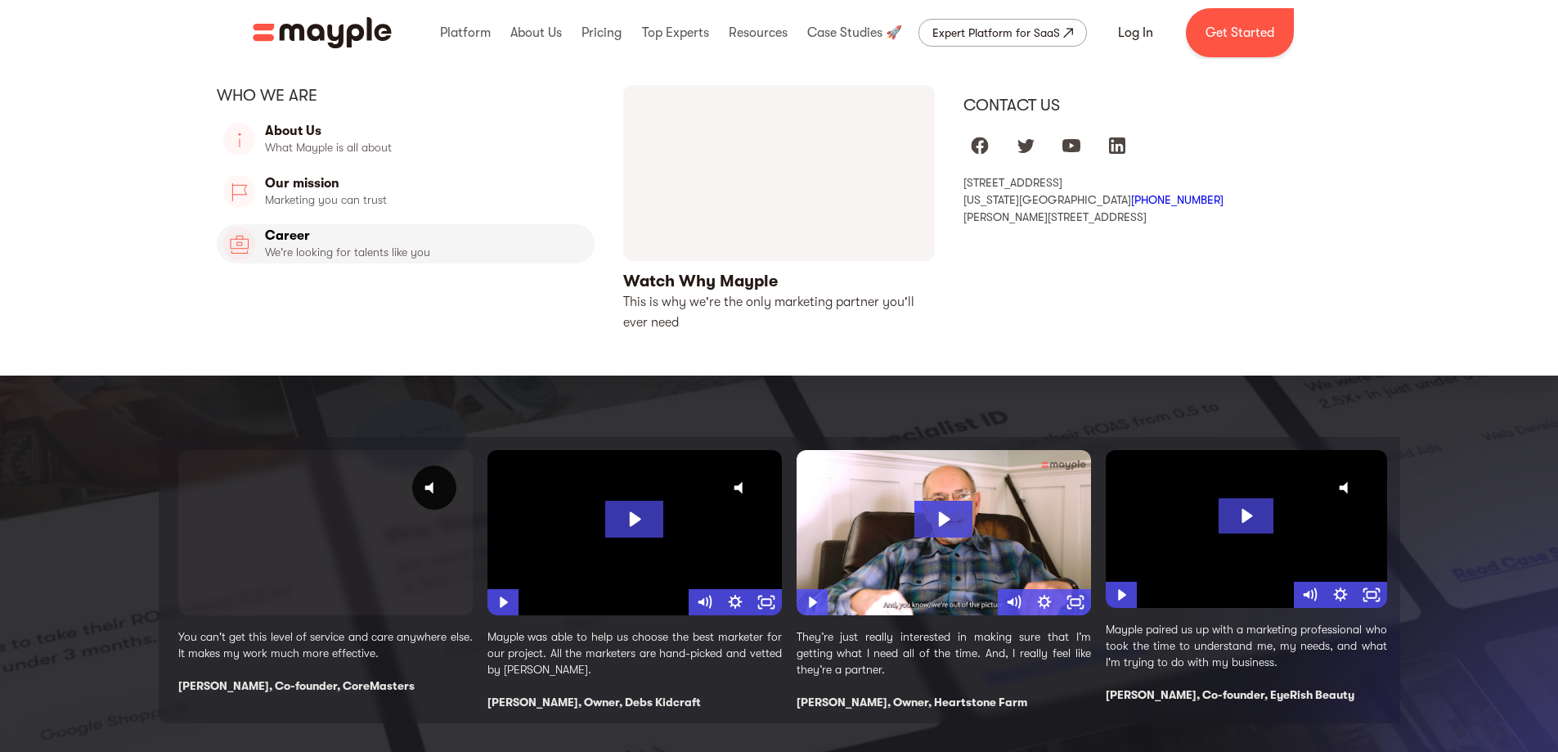
click at [289, 234] on link "Career" at bounding box center [406, 243] width 379 height 39
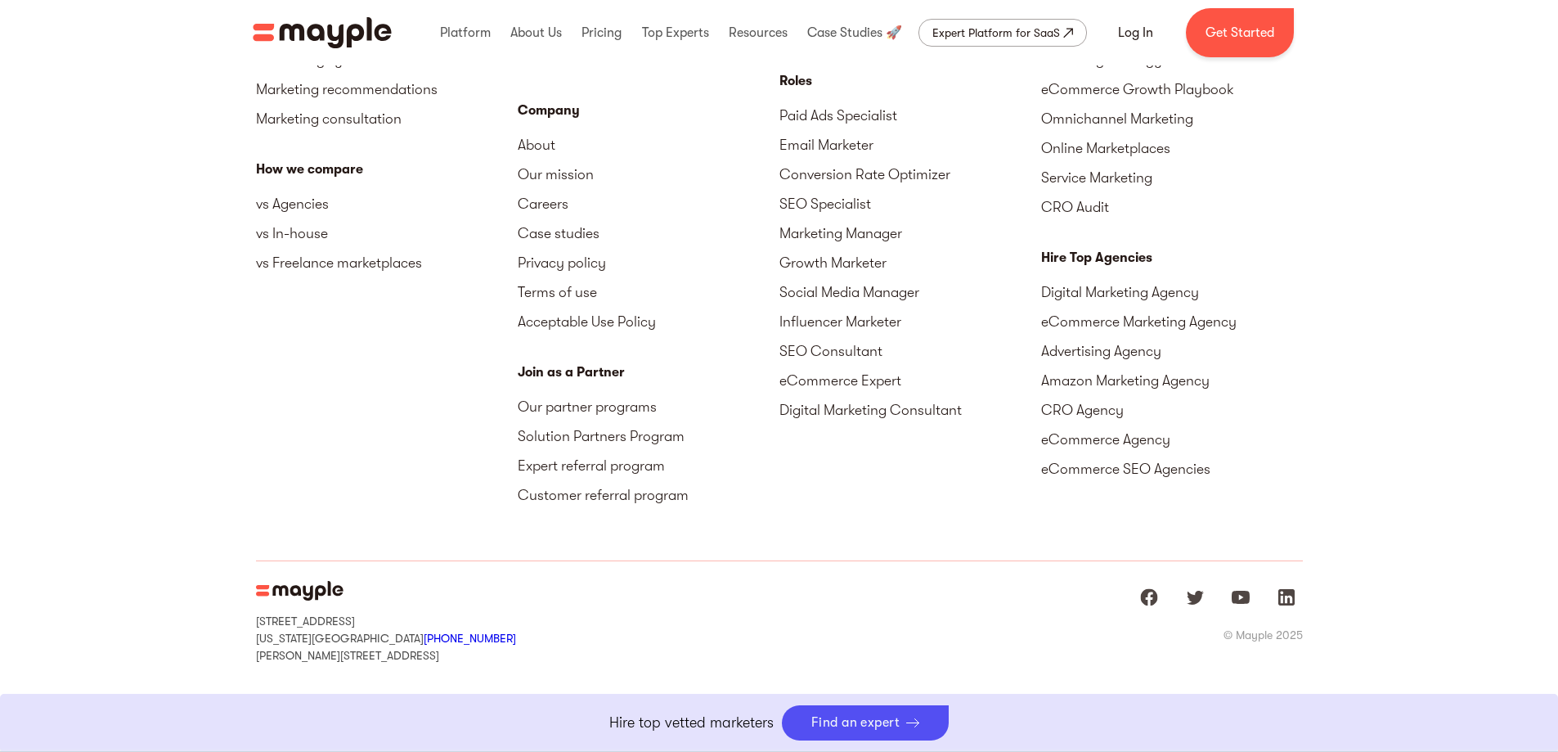
scroll to position [4200, 0]
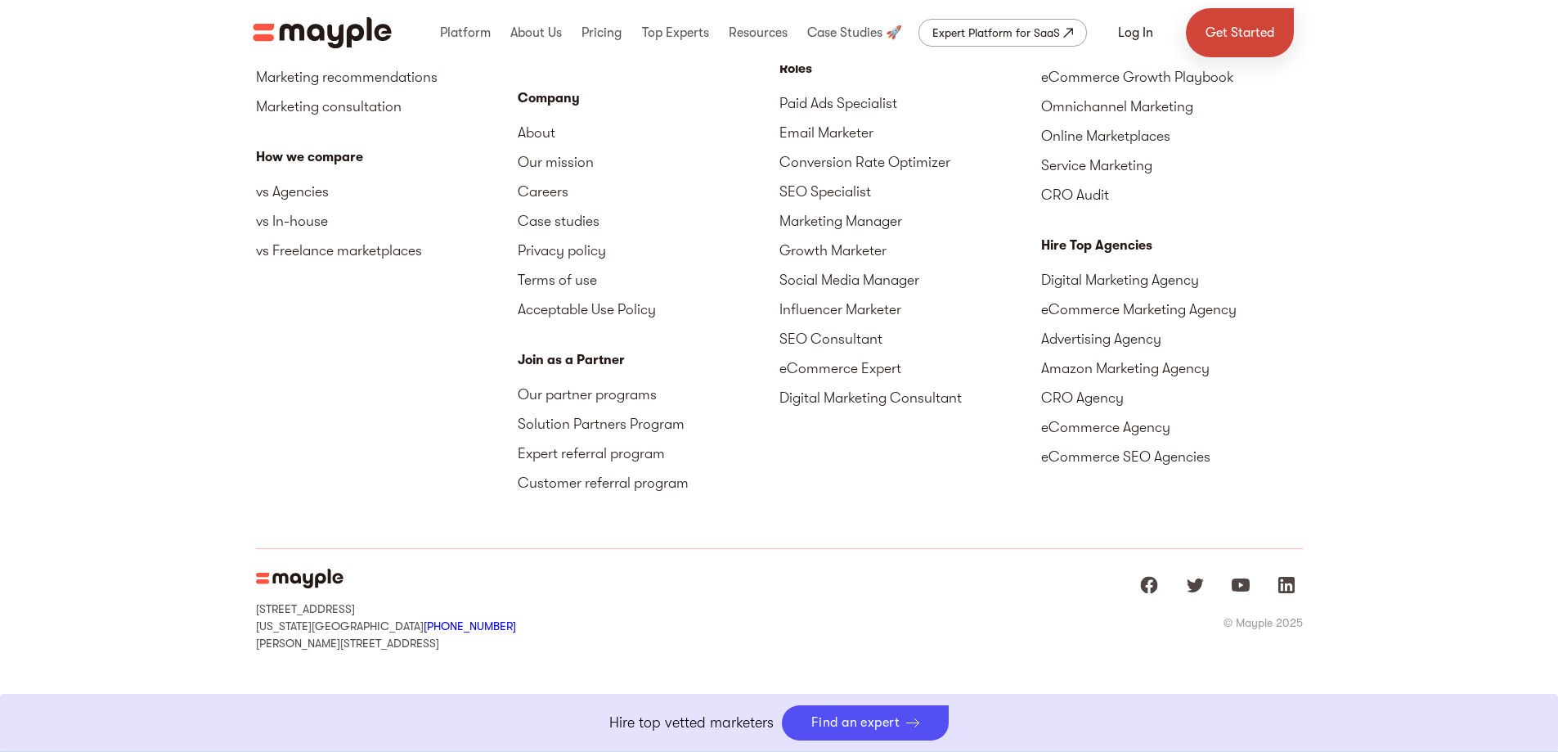
click at [1241, 31] on link "Get Started" at bounding box center [1240, 32] width 108 height 49
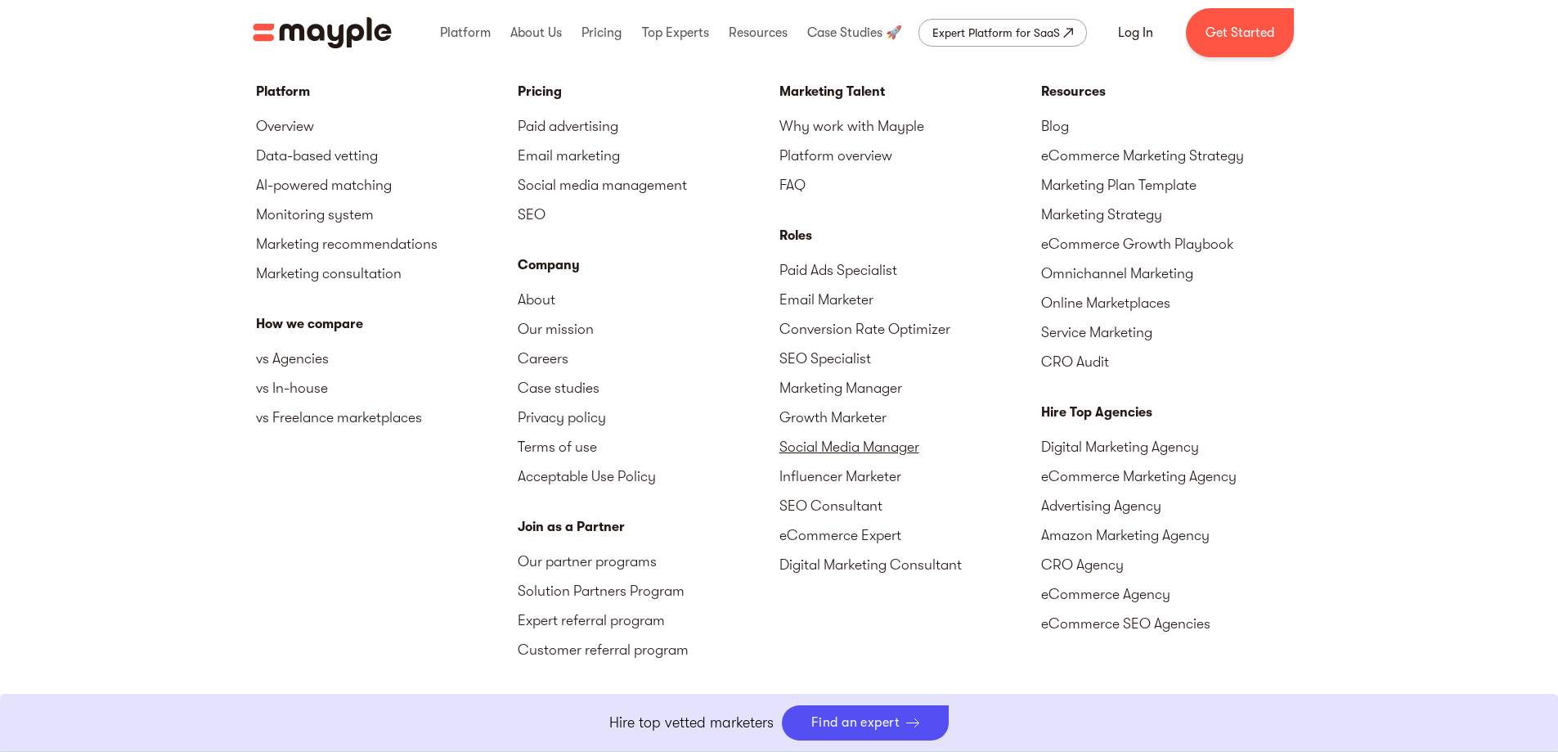
scroll to position [3954, 0]
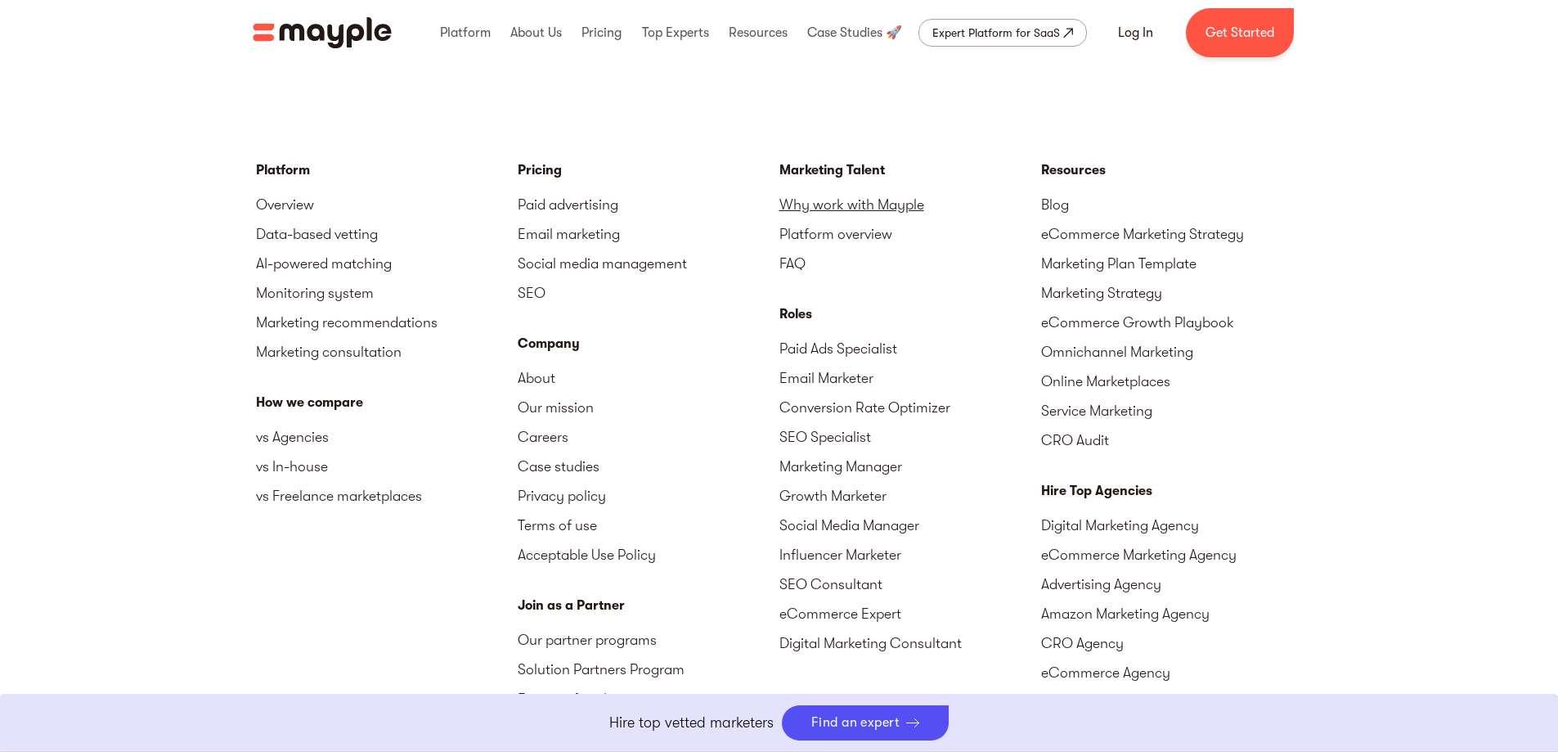
click at [841, 199] on link "Why work with Mayple" at bounding box center [911, 204] width 262 height 29
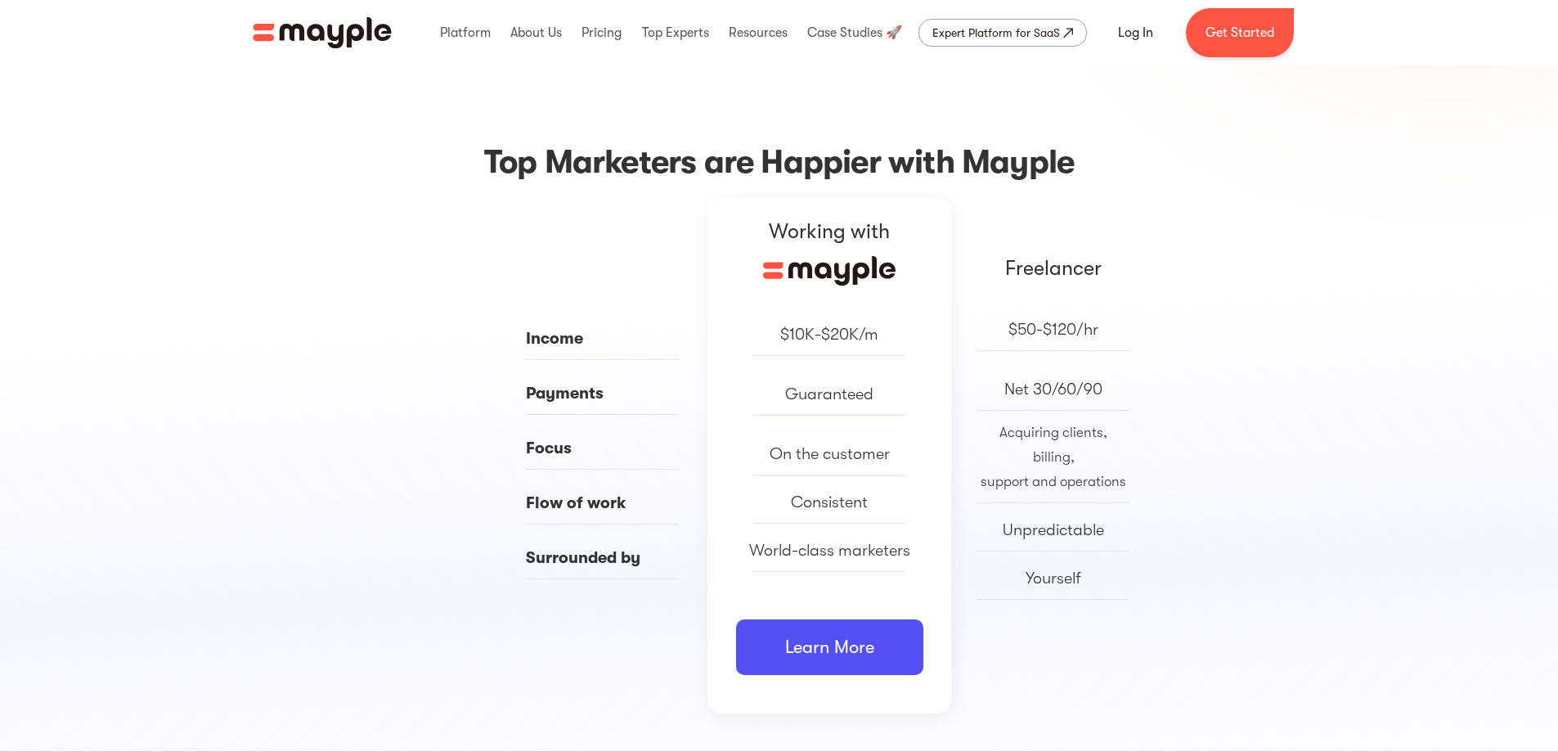
scroll to position [736, 0]
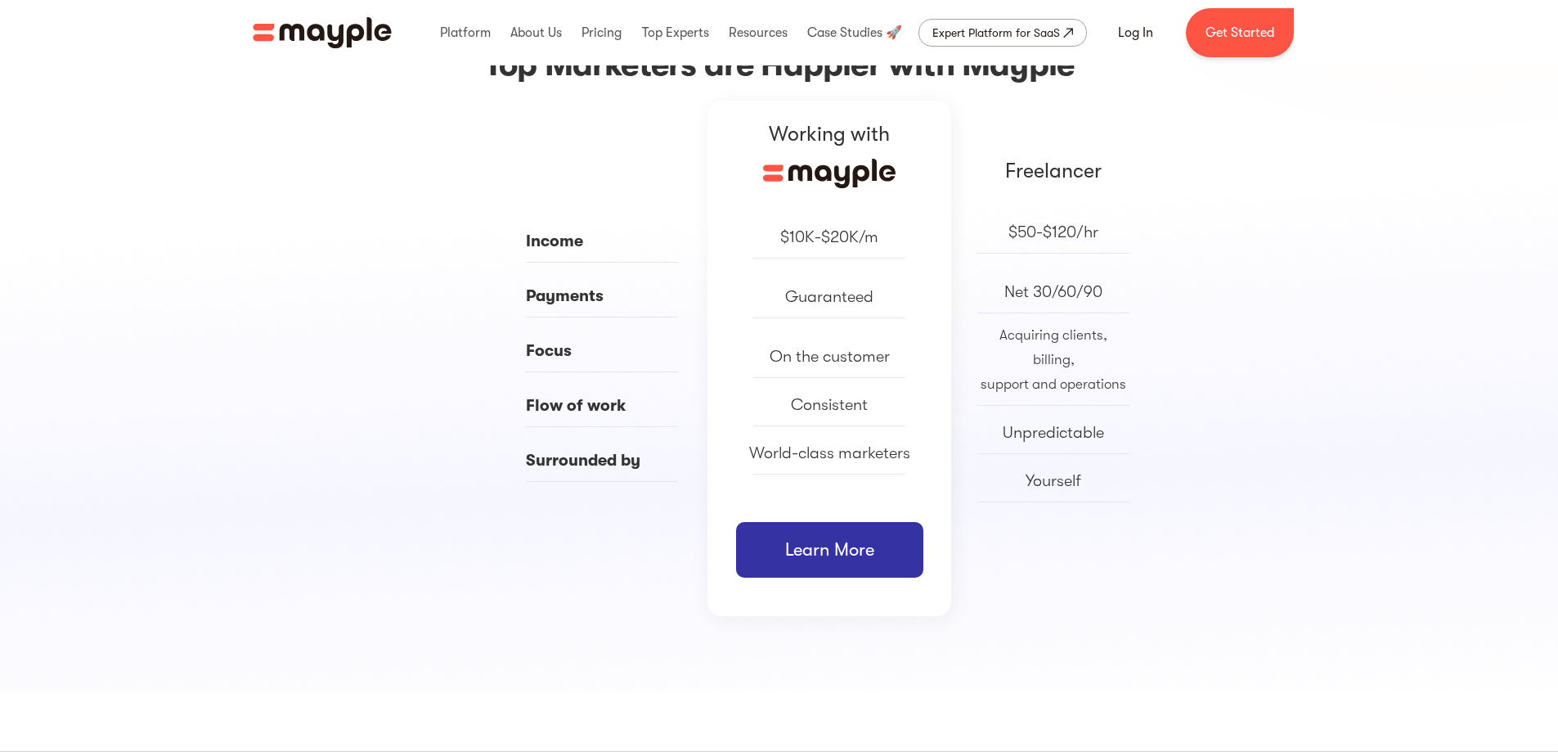
click at [849, 560] on link "Learn More" at bounding box center [829, 550] width 187 height 56
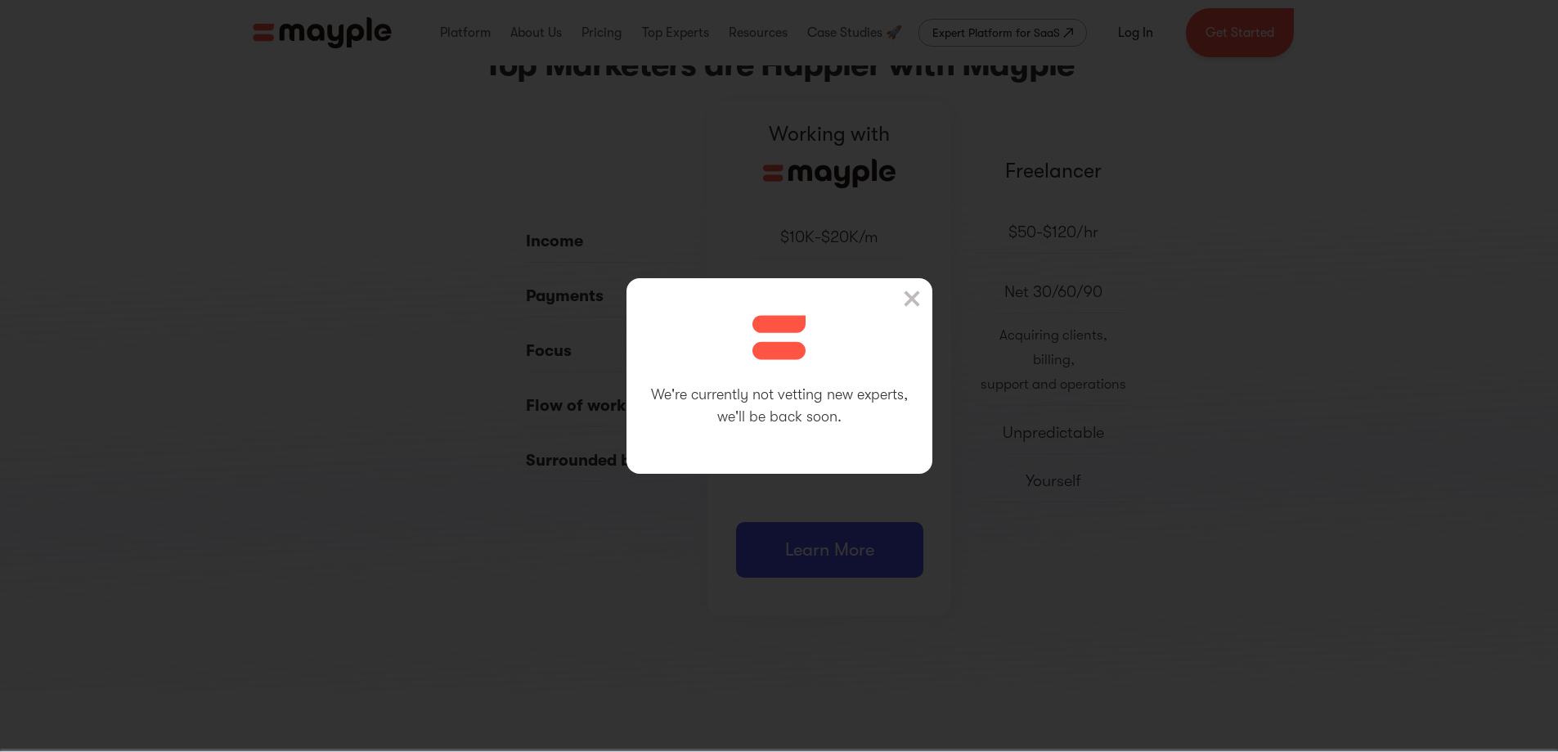
click at [913, 291] on img at bounding box center [912, 298] width 16 height 16
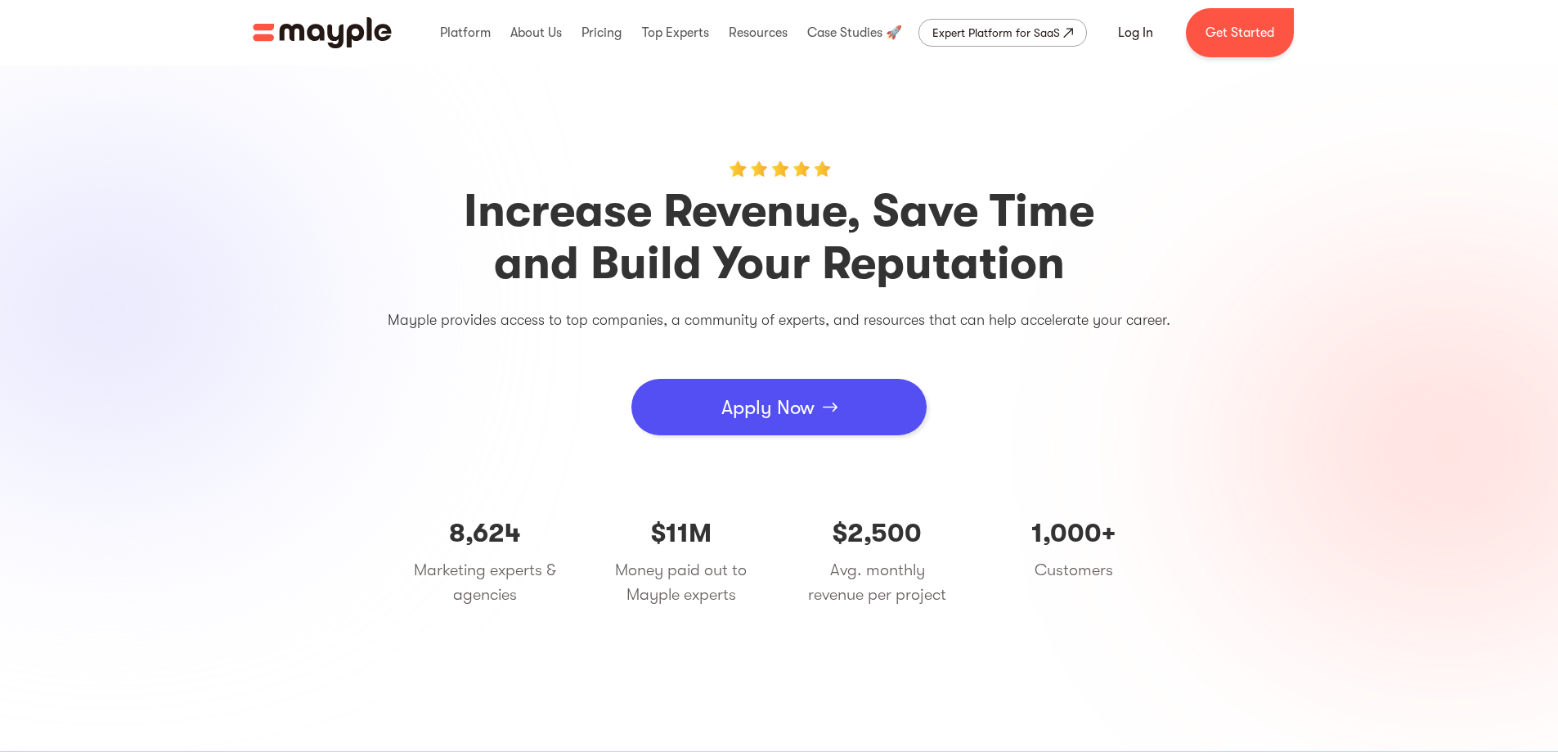
scroll to position [0, 0]
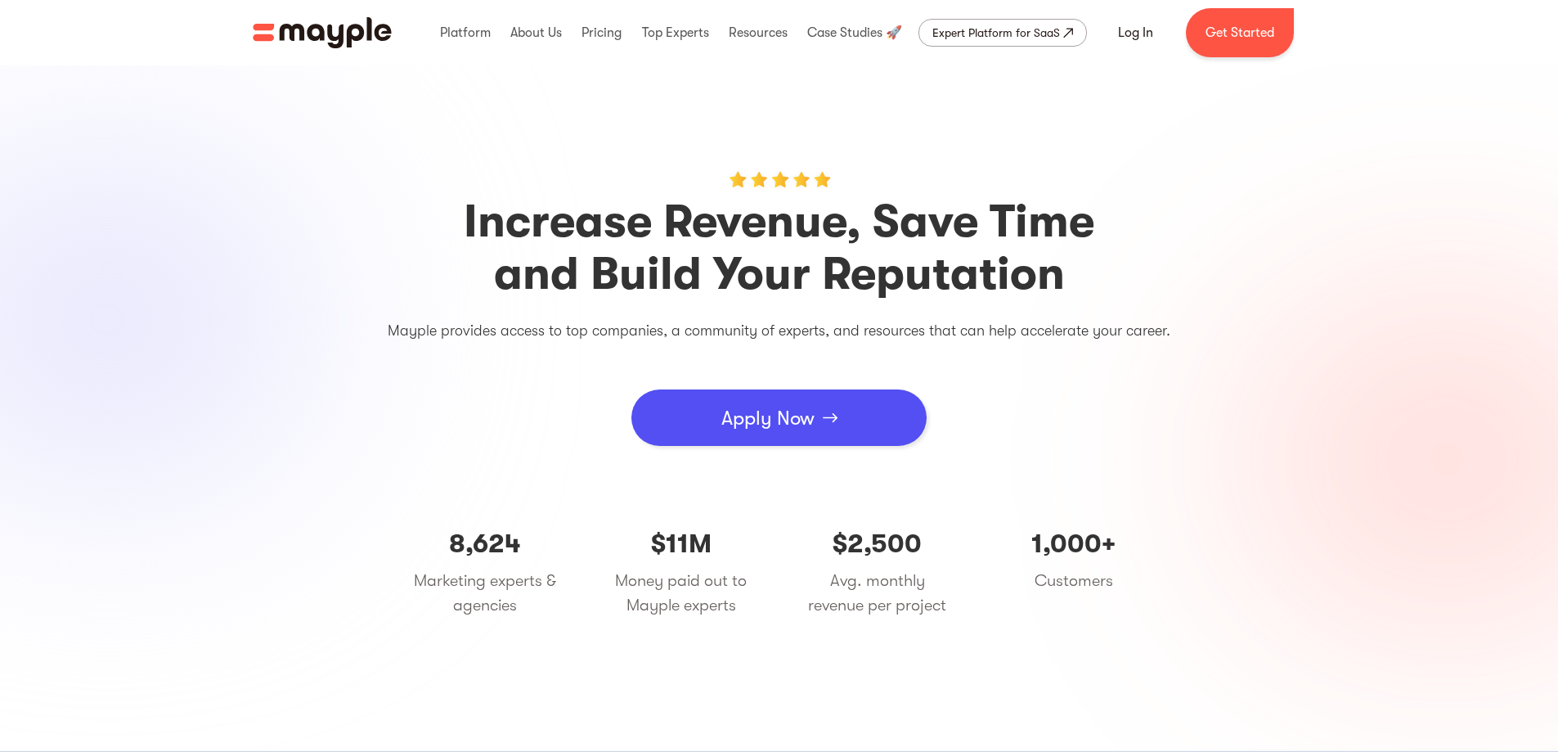
click at [810, 414] on div "Apply Now" at bounding box center [767, 417] width 93 height 49
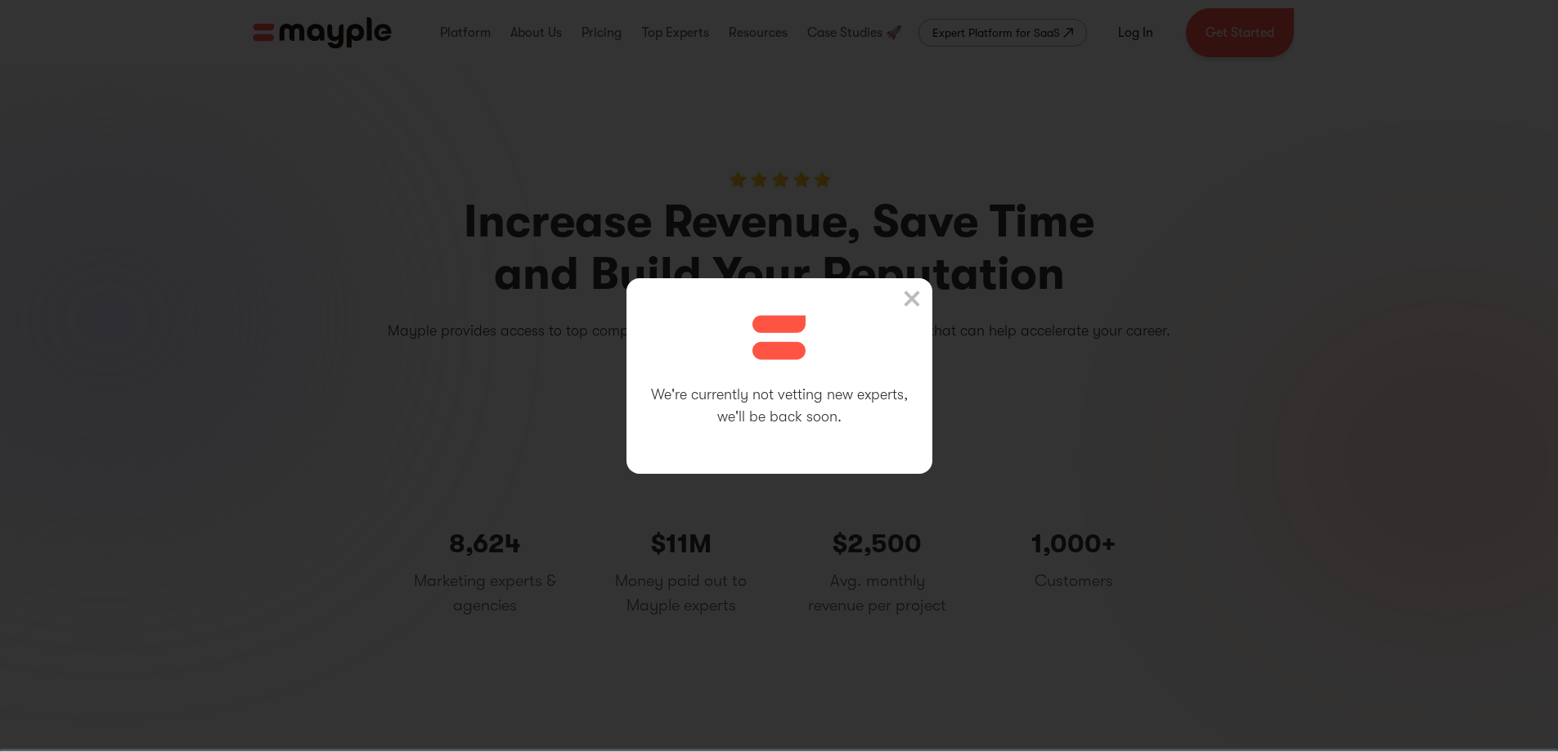
click at [915, 298] on img at bounding box center [912, 298] width 16 height 16
